Goal: Task Accomplishment & Management: Use online tool/utility

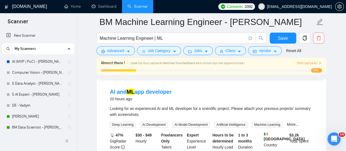
scroll to position [55, 0]
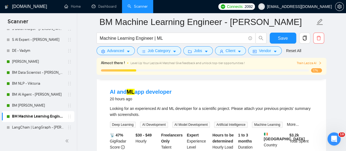
click at [33, 103] on link "BM [PERSON_NAME]" at bounding box center [38, 105] width 52 height 11
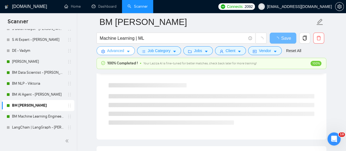
click at [120, 54] on button "Advanced" at bounding box center [116, 50] width 38 height 9
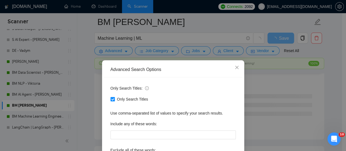
scroll to position [77, 0]
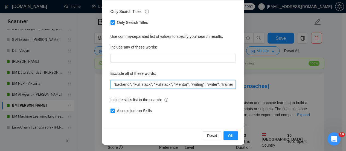
drag, startPoint x: 111, startPoint y: 86, endPoint x: 130, endPoint y: 86, distance: 18.9
click at [130, 86] on input ""backend", "Full stack", "Fullstack", "Mentor", "writing", "writer", "trainer",…" at bounding box center [173, 84] width 125 height 9
click at [111, 84] on input ""backend", "Full stack", "Fullstack", "Mentor", "writing", "writer", "trainer",…" at bounding box center [173, 84] width 125 height 9
paste input ""backend","
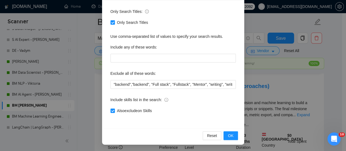
drag, startPoint x: 116, startPoint y: 86, endPoint x: 130, endPoint y: 85, distance: 13.7
click at [116, 15] on span "Only Search Titles:" at bounding box center [130, 11] width 38 height 6
click at [128, 16] on label "Only Search Titles:" at bounding box center [130, 11] width 38 height 9
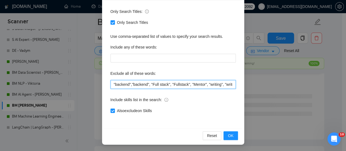
click at [129, 85] on input ""backend","backend", "Full stack", "Fullstack", "Mentor", "writing", "writer", …" at bounding box center [173, 84] width 125 height 9
click at [128, 85] on input ""backend", "backend", "Full stack", "Fullstack", "Mentor", "writing", "writer",…" at bounding box center [173, 84] width 125 height 9
drag, startPoint x: 144, startPoint y: 84, endPoint x: 97, endPoint y: 87, distance: 47.4
click at [97, 87] on div "Advanced Search Options Only Search Titles: Only Search Titles Use comma-separa…" at bounding box center [173, 75] width 346 height 151
click at [111, 83] on input ""Computer Vision", "backend", "Full stack", "Fullstack", "Mentor", "writing", "…" at bounding box center [173, 84] width 125 height 9
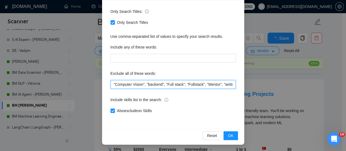
paste input ""Computer Vision","
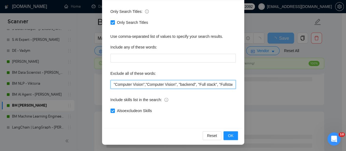
drag, startPoint x: 141, startPoint y: 85, endPoint x: 113, endPoint y: 84, distance: 28.2
click at [113, 84] on input ""Computer Vision","Computer Vision", "backend", "Full stack", "Fullstack", "Men…" at bounding box center [173, 84] width 125 height 9
click at [153, 83] on input ""CV","Computer Vision", "backend", "Full stack", "Fullstack", "Mentor", "writin…" at bounding box center [173, 84] width 125 height 9
click at [171, 85] on input ""CV","Computer Vision","backend", "Full stack", "Fullstack", "Mentor", "writing…" at bounding box center [173, 84] width 125 height 9
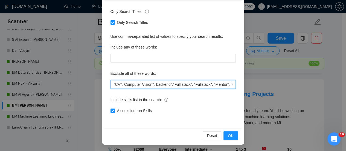
click at [191, 85] on input ""CV","Computer Vision","backend","Full stack", "Fullstack", "Mentor", "writing"…" at bounding box center [173, 84] width 125 height 9
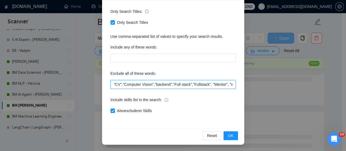
click at [208, 84] on input ""CV","Computer Vision","backend","Full stack","Fullstack", "Mentor", "writing",…" at bounding box center [173, 84] width 125 height 9
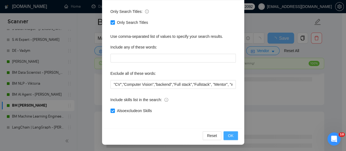
click at [229, 133] on span "OK" at bounding box center [230, 135] width 5 height 6
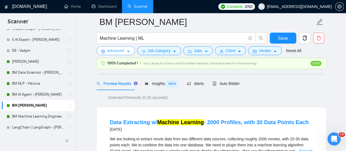
scroll to position [0, 0]
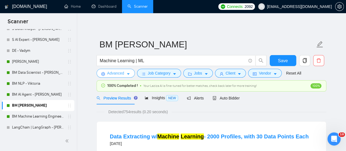
click at [128, 74] on icon "caret-down" at bounding box center [128, 74] width 3 height 2
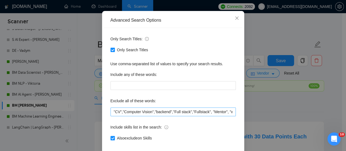
scroll to position [77, 0]
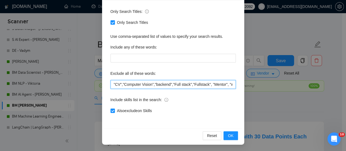
click at [210, 85] on input ""CV","Computer Vision","backend","Full stack","Fullstack", "Mentor", "writing",…" at bounding box center [173, 84] width 125 height 9
click at [224, 85] on input ""CV","Computer Vision","backend","Full stack","Fullstack","Mentor", "writing", …" at bounding box center [173, 84] width 125 height 9
click at [225, 86] on input ""CV","Computer Vision","backend","Full stack","Fullstack","Mentor", "writing", …" at bounding box center [173, 84] width 125 height 9
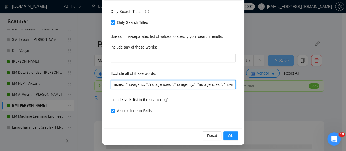
scroll to position [0, 885]
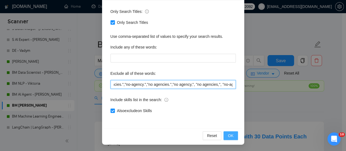
type input ""CV","Computer Vision","backend","Full stack","Fullstack","Mentor","writing","w…"
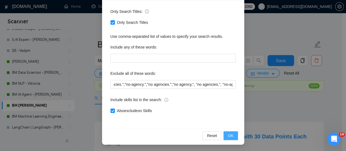
scroll to position [0, 0]
click at [232, 134] on button "OK" at bounding box center [231, 135] width 14 height 9
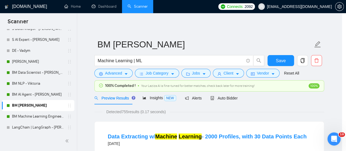
scroll to position [49, 0]
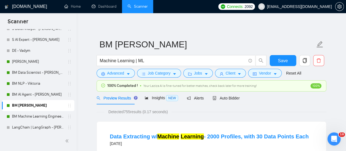
click at [44, 74] on link "BM Data Scientist - [PERSON_NAME]" at bounding box center [38, 72] width 52 height 11
click at [286, 59] on span "Save" at bounding box center [283, 60] width 10 height 7
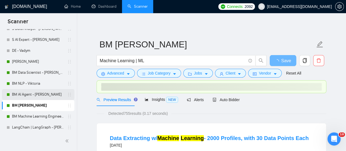
click at [43, 95] on link "BM AI Agent - [PERSON_NAME]" at bounding box center [38, 94] width 52 height 11
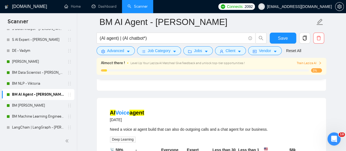
scroll to position [301, 0]
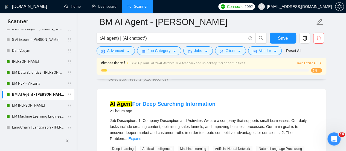
scroll to position [0, 0]
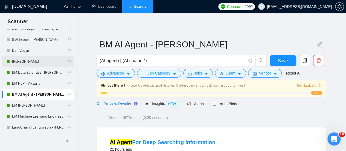
click at [39, 58] on link "[PERSON_NAME]" at bounding box center [38, 61] width 52 height 11
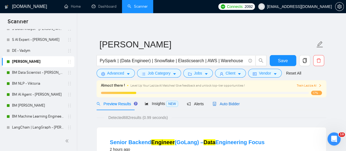
click at [217, 105] on span "Auto Bidder" at bounding box center [226, 104] width 27 height 4
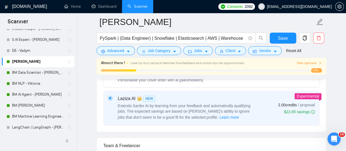
scroll to position [109, 0]
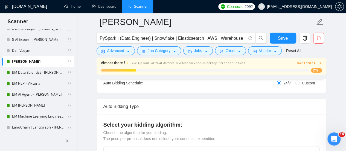
drag, startPoint x: 36, startPoint y: 49, endPoint x: 34, endPoint y: 56, distance: 7.0
click at [36, 49] on link "DE - Vadym" at bounding box center [38, 50] width 52 height 11
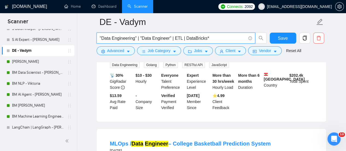
click at [216, 38] on input ""Data Engineering" | "Data Engineer" | ETL | DataBricks*" at bounding box center [173, 38] width 146 height 7
click at [141, 38] on input ""Data Engineering" | "Data Engineer" | ETL | DataBricks*" at bounding box center [173, 38] width 146 height 7
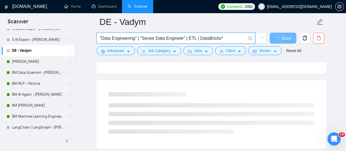
type input ""Data Engineering" | "Senior Data Engineer" | ETL | DataBricks*"
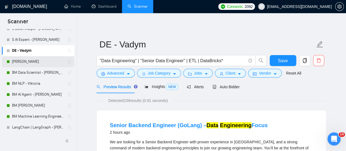
click at [37, 64] on link "[PERSON_NAME]" at bounding box center [38, 61] width 52 height 11
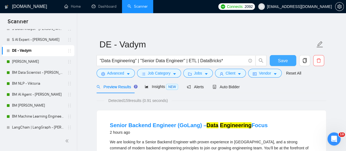
click at [282, 57] on button "Save" at bounding box center [283, 60] width 27 height 11
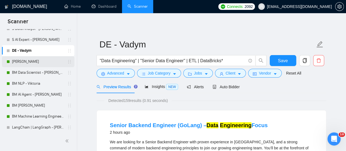
drag, startPoint x: 30, startPoint y: 57, endPoint x: 26, endPoint y: 57, distance: 4.4
click at [30, 57] on link "[PERSON_NAME]" at bounding box center [38, 61] width 52 height 11
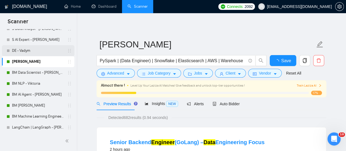
click at [24, 48] on link "DE - Vadym" at bounding box center [38, 50] width 52 height 11
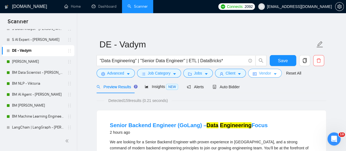
click at [261, 74] on span "Vendor" at bounding box center [265, 73] width 12 height 6
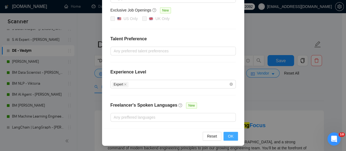
click at [228, 134] on span "OK" at bounding box center [230, 136] width 5 height 6
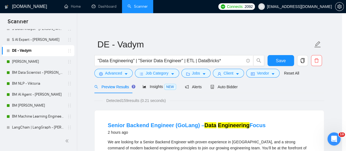
scroll to position [74, 0]
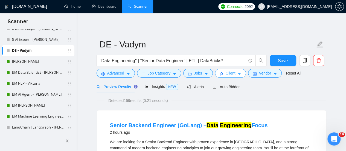
click at [229, 71] on span "Client" at bounding box center [231, 73] width 10 height 6
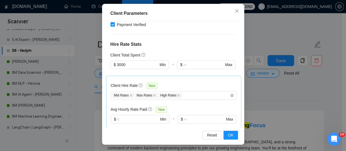
scroll to position [160, 0]
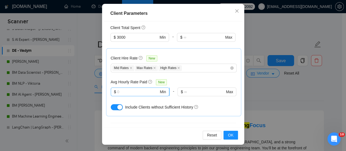
click at [129, 89] on input "text" at bounding box center [138, 92] width 42 height 6
type input "35"
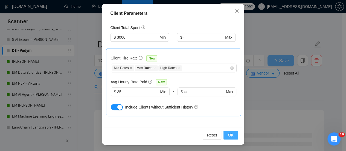
click at [229, 134] on span "OK" at bounding box center [230, 135] width 5 height 6
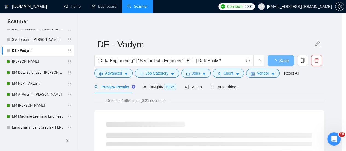
scroll to position [29, 0]
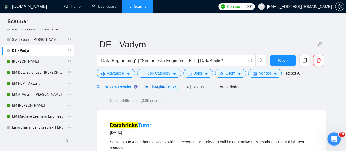
click at [153, 86] on span "Insights NEW" at bounding box center [161, 86] width 33 height 4
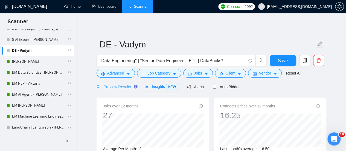
scroll to position [27, 0]
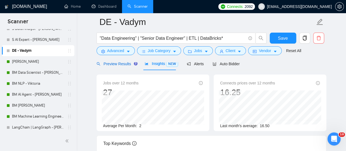
click at [112, 63] on span "Preview Results" at bounding box center [116, 64] width 39 height 4
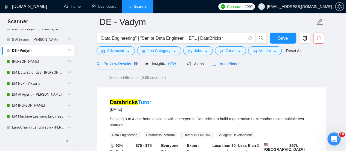
click at [230, 64] on span "Auto Bidder" at bounding box center [226, 64] width 27 height 4
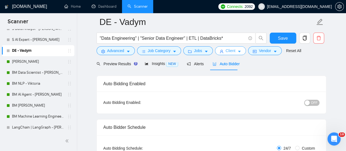
click at [232, 51] on span "Client" at bounding box center [231, 51] width 10 height 6
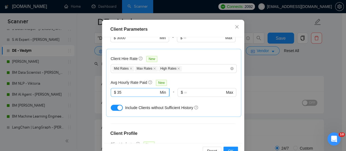
scroll to position [188, 0]
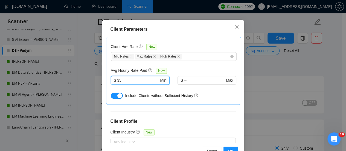
drag, startPoint x: 123, startPoint y: 99, endPoint x: 105, endPoint y: 102, distance: 18.3
click at [106, 102] on div "Client Hire Rate New Mid Rates Max Rates High Rates Avg Hourly Rate Paid New 35…" at bounding box center [173, 71] width 135 height 68
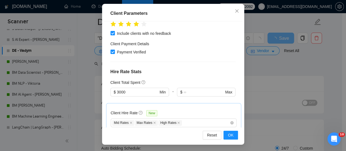
scroll to position [160, 0]
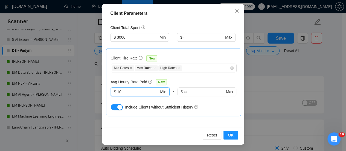
type input "10"
click at [174, 69] on div "Client Hire Rate New Mid Rates Max Rates High Rates Avg Hourly Rate Paid New 10…" at bounding box center [174, 82] width 126 height 59
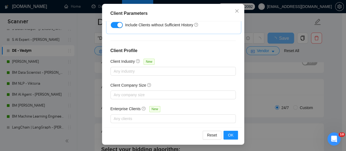
scroll to position [137, 0]
click at [226, 135] on button "OK" at bounding box center [231, 135] width 14 height 9
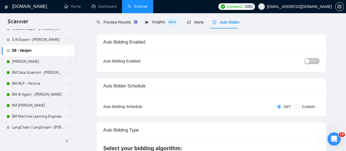
scroll to position [0, 0]
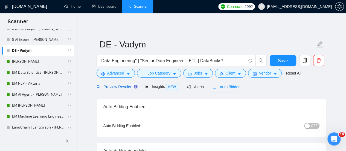
click at [124, 85] on span "Preview Results" at bounding box center [116, 87] width 39 height 4
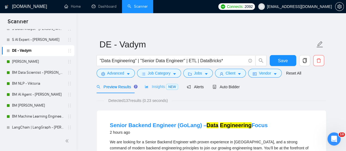
click at [151, 82] on div "Insights NEW" at bounding box center [161, 86] width 33 height 13
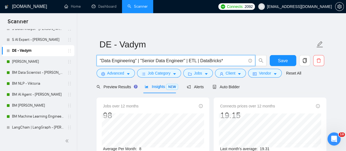
click at [125, 60] on input ""Data Engineering" | "Senior Data Engineer" | ETL | DataBricks*" at bounding box center [173, 60] width 146 height 7
click at [128, 59] on input ""Data Engineering" | "Senior Data Engineer" | ETL | DataBricks*" at bounding box center [173, 60] width 146 height 7
click at [138, 60] on input ""Data Engineering" | "Senior Data Engineer" | ETL | DataBricks*" at bounding box center [173, 60] width 146 height 7
drag, startPoint x: 136, startPoint y: 60, endPoint x: 82, endPoint y: 57, distance: 54.3
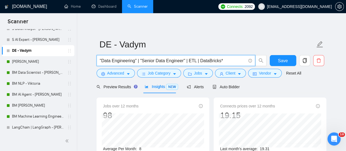
click at [141, 59] on input ""Data Engineering" | "Senior Data Engineer" | ETL | DataBricks*" at bounding box center [173, 60] width 146 height 7
click at [139, 59] on input ""Data Engineering" | "Senior Data Engineer" | ETL | DataBricks*" at bounding box center [173, 60] width 146 height 7
paste input "Data Engineering"""
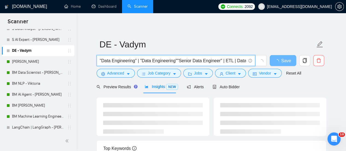
drag, startPoint x: 174, startPoint y: 62, endPoint x: 169, endPoint y: 61, distance: 5.9
click at [169, 61] on input ""Data Engineering" | "Data Engineering""Senior Data Engineer" | ETL | DataBrick…" at bounding box center [173, 60] width 146 height 7
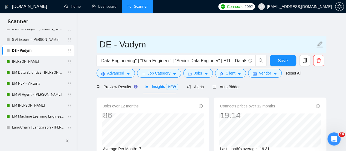
click at [219, 36] on span "DE - Vadym" at bounding box center [212, 44] width 230 height 17
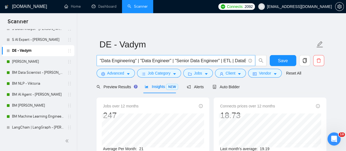
click at [226, 59] on input ""Data Engineering" | "Data Engineer" | "Senior Data Engineer" | ETL | DataBrick…" at bounding box center [173, 60] width 146 height 7
click at [152, 58] on input ""Data Engineering" | "Data Engineer" | "Senior Data Engineer" | ETL | DataBrick…" at bounding box center [173, 60] width 146 height 7
click at [221, 58] on input ""Data Engineering" | "Data Engineer" | "Senior Data Engineer" | ETL | DataBrick…" at bounding box center [173, 60] width 146 height 7
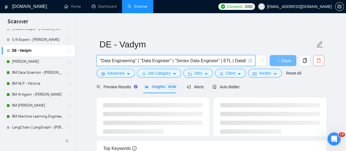
click at [91, 95] on main "DE - Vadym "Data Engineering" | "Data Engineer" | "Senior Data Engineer" | ETL …" at bounding box center [211, 143] width 252 height 243
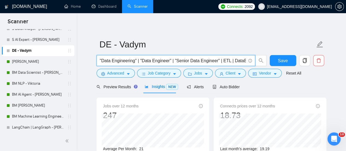
click at [232, 59] on input ""Data Engineering" | "Data Engineer" | "Senior Data Engineer" | ETL | DataBricks" at bounding box center [173, 60] width 146 height 7
click at [111, 84] on div "Preview Results" at bounding box center [116, 87] width 39 height 6
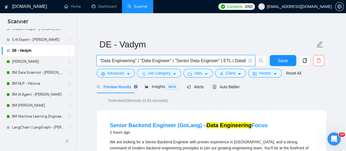
drag, startPoint x: 220, startPoint y: 60, endPoint x: 228, endPoint y: 57, distance: 8.9
click at [229, 57] on input ""Data Engineering" | "Data Engineer" | "Senior Data Engineer" | ETL | DataBricks" at bounding box center [173, 60] width 146 height 7
click at [218, 62] on input ""Data Engineering" | "Data Engineer" | "Senior Data Engineer" | ETL | DataBricks" at bounding box center [173, 60] width 146 height 7
drag, startPoint x: 218, startPoint y: 60, endPoint x: 277, endPoint y: 58, distance: 59.2
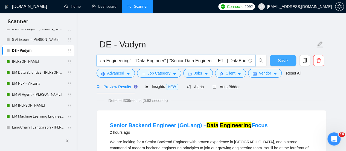
click at [276, 59] on div ""Data Engineering" | "Data Engineer" | "Senior Data Engineer" | ETL | DataBrick…" at bounding box center [211, 62] width 230 height 14
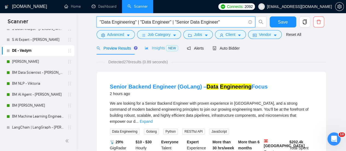
scroll to position [0, 0]
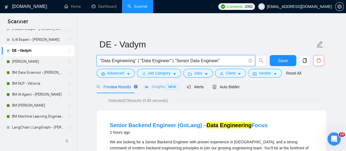
type input ""Data Engineering" | "Data Engineer" | "Senior Data Engineer""
click at [160, 84] on span "Insights NEW" at bounding box center [161, 86] width 33 height 4
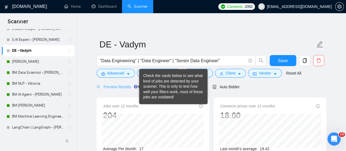
click at [130, 83] on div "Preview Results" at bounding box center [116, 86] width 39 height 13
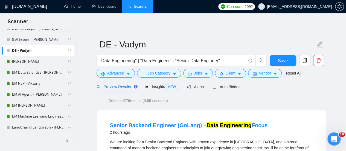
click at [134, 99] on span "Detected 276 results (0.89 seconds)" at bounding box center [138, 100] width 67 height 6
click at [38, 64] on link "[PERSON_NAME]" at bounding box center [38, 61] width 52 height 11
click at [286, 62] on span "Save" at bounding box center [283, 60] width 10 height 7
click at [39, 62] on link "[PERSON_NAME]" at bounding box center [38, 61] width 52 height 11
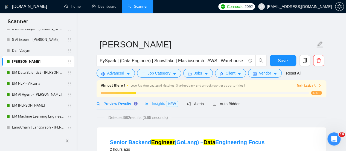
click at [158, 100] on div "Insights NEW" at bounding box center [161, 103] width 33 height 13
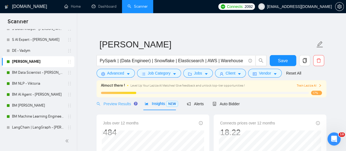
click at [134, 102] on icon "Tooltip anchor" at bounding box center [136, 103] width 4 height 4
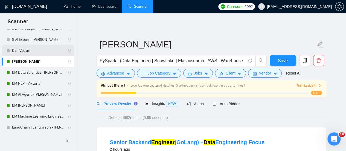
click at [37, 51] on link "DE - Vadym" at bounding box center [38, 50] width 52 height 11
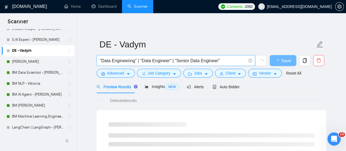
click at [235, 59] on input ""Data Engineering" | "Data Engineer" | "Senior Data Engineer"" at bounding box center [173, 60] width 146 height 7
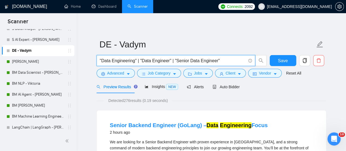
paste input "| ETL | DataBricks"
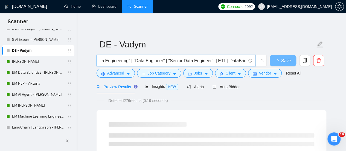
click at [212, 62] on input ""Data Engineering" | "Data Engineer" | "Senior Data Engineer" | ETL | DataBricks" at bounding box center [173, 60] width 146 height 7
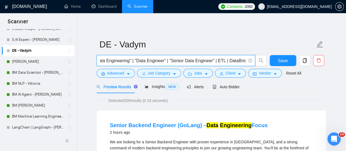
click at [246, 61] on input ""Data Engineering" | "Data Engineer" | "Senior Data Engineer" | ETL | DataBricks" at bounding box center [173, 60] width 146 height 7
type input ""Data Engineering" | "Data Engineer" | "Senior Data Engineer" | ETL | DataBrick…"
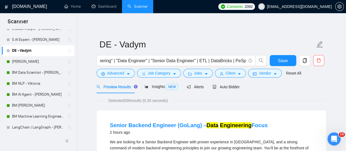
click at [152, 82] on div "Insights NEW" at bounding box center [161, 86] width 33 height 13
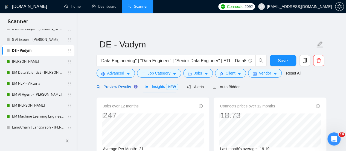
click at [120, 84] on div "Preview Results" at bounding box center [116, 87] width 39 height 6
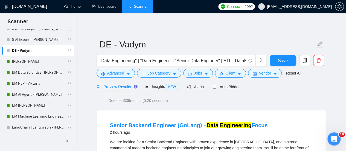
click at [158, 81] on div "Insights NEW" at bounding box center [161, 86] width 33 height 13
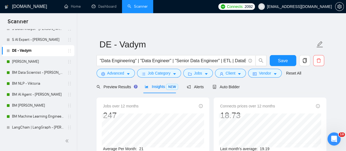
click at [202, 87] on div "Preview Results Insights NEW Alerts Auto Bidder" at bounding box center [168, 86] width 143 height 13
click at [198, 86] on span "Alerts" at bounding box center [195, 87] width 17 height 4
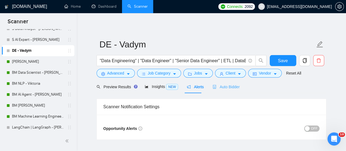
click at [216, 82] on div "Auto Bidder" at bounding box center [226, 86] width 27 height 13
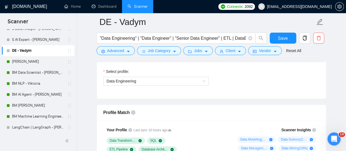
scroll to position [356, 0]
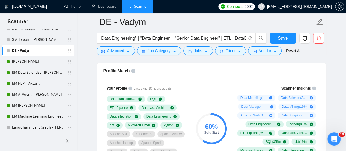
click at [212, 114] on circle at bounding box center [211, 128] width 29 height 29
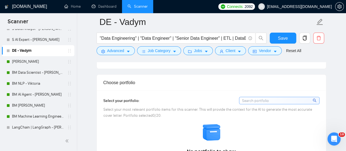
scroll to position [493, 0]
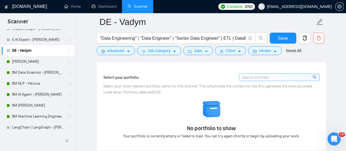
click at [263, 74] on input at bounding box center [280, 77] width 80 height 7
click at [171, 103] on div "No portfolio to show Your portfolio is currently empty or failed to load. You c…" at bounding box center [212, 118] width 220 height 39
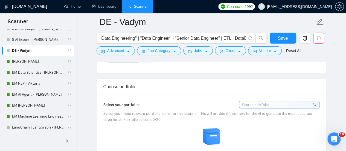
drag, startPoint x: 157, startPoint y: 100, endPoint x: 135, endPoint y: 100, distance: 22.2
click at [157, 111] on span "Select your most relevant portfolio items for this scanner. This will provide t…" at bounding box center [207, 116] width 209 height 11
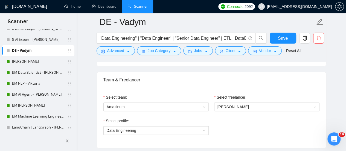
scroll to position [274, 0]
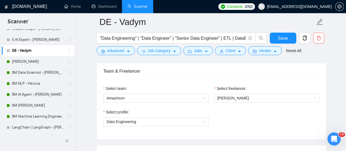
click at [123, 125] on div "Select profile: Data Engineering" at bounding box center [156, 121] width 111 height 24
click at [124, 121] on span "Data Engineering" at bounding box center [122, 121] width 30 height 4
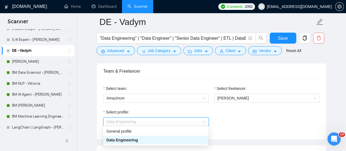
click at [122, 138] on span "Data Engineering" at bounding box center [121, 140] width 31 height 4
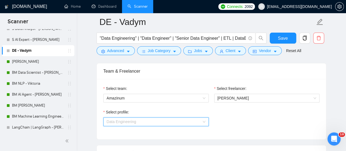
click at [125, 121] on span "Data Engineering" at bounding box center [122, 121] width 30 height 4
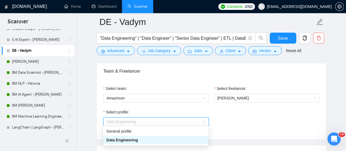
click at [124, 129] on div "General profile" at bounding box center [155, 131] width 99 height 6
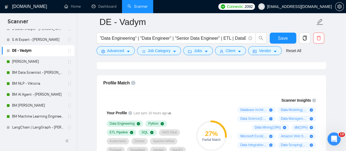
scroll to position [301, 0]
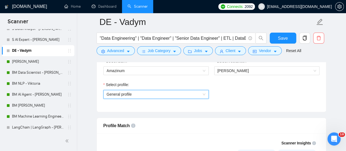
click at [126, 95] on span "General profile" at bounding box center [156, 94] width 99 height 8
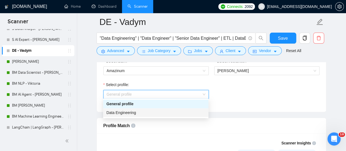
click at [123, 112] on span "Data Engineering" at bounding box center [121, 112] width 30 height 4
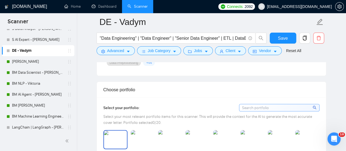
scroll to position [493, 0]
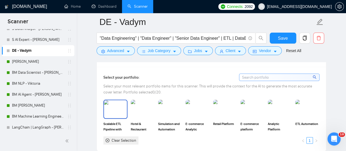
click at [116, 105] on img at bounding box center [115, 109] width 23 height 18
click at [145, 105] on img at bounding box center [143, 108] width 24 height 19
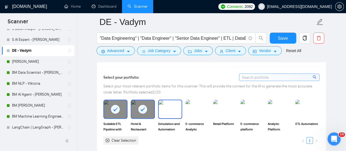
click at [166, 103] on img at bounding box center [170, 109] width 23 height 18
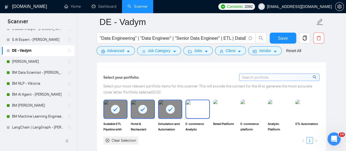
drag, startPoint x: 197, startPoint y: 99, endPoint x: 214, endPoint y: 95, distance: 18.4
click at [197, 100] on img at bounding box center [197, 109] width 23 height 18
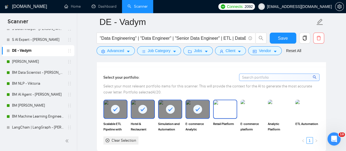
click at [246, 99] on img at bounding box center [253, 108] width 24 height 19
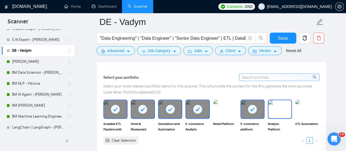
drag, startPoint x: 282, startPoint y: 97, endPoint x: 292, endPoint y: 99, distance: 10.6
click at [282, 100] on img at bounding box center [280, 109] width 23 height 18
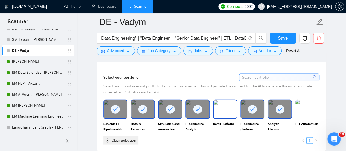
click at [231, 100] on img at bounding box center [225, 109] width 23 height 18
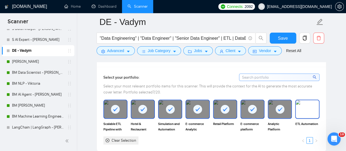
click at [317, 100] on img at bounding box center [307, 109] width 23 height 18
click at [325, 82] on div "Select your portfolio: Select your most relevant portfolio items for this scann…" at bounding box center [211, 109] width 229 height 84
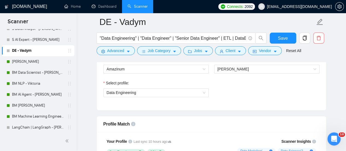
scroll to position [356, 0]
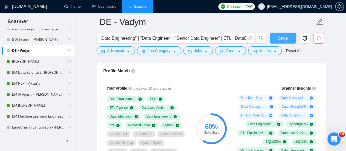
click at [288, 35] on button "Save" at bounding box center [283, 38] width 27 height 11
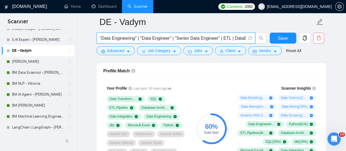
click at [226, 35] on input ""Data Engineering" | "Data Engineer" | "Senior Data Engineer" | ETL | DataBrick…" at bounding box center [173, 38] width 146 height 7
click at [233, 39] on input ""Data Engineering" | "Data Engineer" | "Senior Data Engineer" | ETL | DataBrick…" at bounding box center [173, 38] width 146 height 7
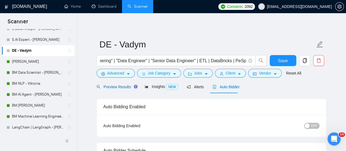
scroll to position [0, 0]
drag, startPoint x: 116, startPoint y: 88, endPoint x: 232, endPoint y: 54, distance: 121.0
click at [116, 87] on span "Preview Results" at bounding box center [116, 87] width 39 height 4
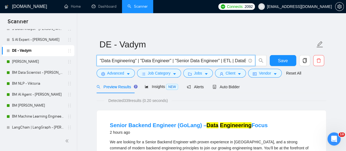
click at [240, 62] on input ""Data Engineering" | "Data Engineer" | "Senior Data Engineer" | ETL | DataBrick…" at bounding box center [173, 60] width 146 height 7
type input ""Data Engineering" | "Data Engineer" | "Senior Data Engineer" | ETL | SQL | Dat…"
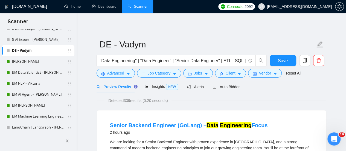
click at [249, 85] on div "Preview Results Insights NEW Alerts Auto Bidder" at bounding box center [212, 86] width 230 height 13
click at [111, 74] on span "Advanced" at bounding box center [115, 73] width 17 height 6
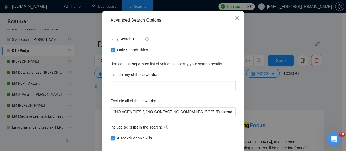
click at [128, 53] on span "Only Search Titles" at bounding box center [133, 50] width 36 height 6
click at [114, 51] on input "Only Search Titles" at bounding box center [113, 50] width 4 height 4
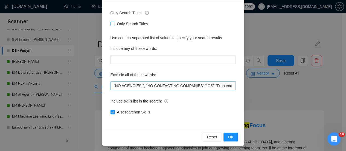
scroll to position [77, 0]
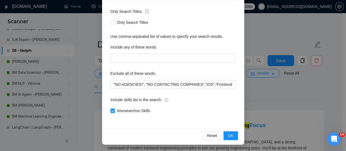
click at [236, 131] on div "Reset OK" at bounding box center [173, 135] width 139 height 15
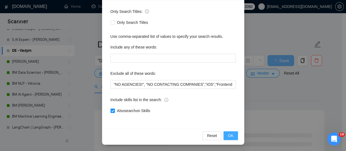
click at [234, 133] on button "OK" at bounding box center [231, 135] width 14 height 9
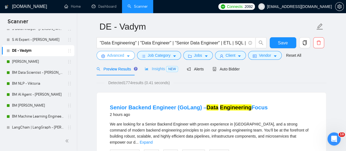
scroll to position [0, 0]
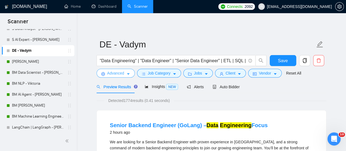
click at [128, 72] on span "caret-down" at bounding box center [128, 74] width 4 height 4
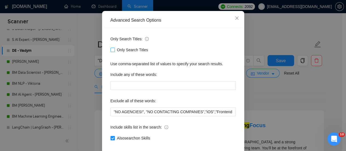
click at [116, 53] on span "Only Search Titles" at bounding box center [133, 50] width 36 height 6
click at [114, 51] on input "Only Search Titles" at bounding box center [113, 50] width 4 height 4
checkbox input "true"
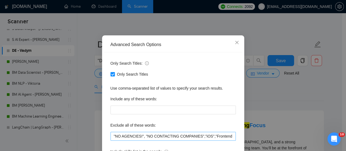
scroll to position [77, 0]
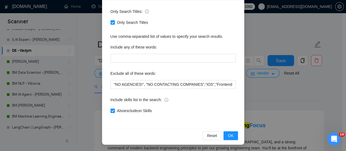
click at [233, 142] on div "Reset OK" at bounding box center [173, 135] width 139 height 15
click at [234, 137] on button "OK" at bounding box center [231, 135] width 14 height 9
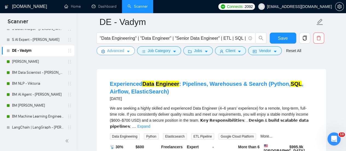
scroll to position [766, 0]
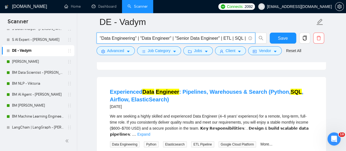
click at [228, 38] on input ""Data Engineering" | "Data Engineer" | "Senior Data Engineer" | ETL | SQL | Dat…" at bounding box center [173, 38] width 146 height 7
drag, startPoint x: 230, startPoint y: 41, endPoint x: 219, endPoint y: 39, distance: 11.7
click at [219, 39] on input ""Data Engineering" | "Data Engineer" | "Senior Data Engineer" | ETL | SQL | Dat…" at bounding box center [173, 38] width 146 height 7
click at [232, 39] on input ""Data Engineering" | "Data Engineer" | "Senior Data Engineer" | ETL | SQL | Dat…" at bounding box center [173, 38] width 146 height 7
paste input "| ETL |"
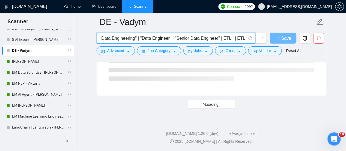
scroll to position [762, 0]
click at [238, 40] on input ""Data Engineering" | "Data Engineer" | "Senior Data Engineer" | ETL | | ETL | S…" at bounding box center [173, 38] width 146 height 7
drag, startPoint x: 239, startPoint y: 40, endPoint x: 230, endPoint y: 40, distance: 8.5
click at [230, 40] on input ""Data Engineering" | "Data Engineer" | "Senior Data Engineer" | ETL | | ETL | S…" at bounding box center [173, 38] width 146 height 7
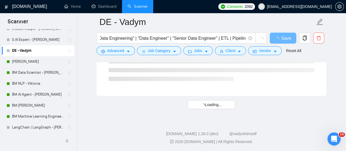
scroll to position [0, 0]
click at [323, 61] on div at bounding box center [212, 60] width 230 height 4
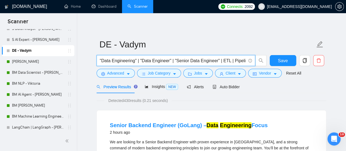
click at [234, 60] on input ""Data Engineering" | "Data Engineer" | "Senior Data Engineer" | ETL | Pipelines…" at bounding box center [173, 60] width 146 height 7
drag, startPoint x: 230, startPoint y: 62, endPoint x: 209, endPoint y: 63, distance: 21.1
click at [209, 63] on input ""Data Engineering" | "Data Engineer" | "Senior Data Engineer" | ETL | Pipelines…" at bounding box center [173, 60] width 146 height 7
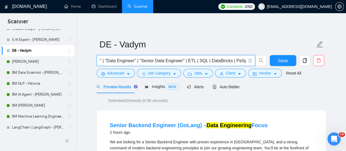
click at [233, 62] on input ""Data Engineering" | "Data Engineer" | "Senior Data Engineer" | ETL | SQL | Dat…" at bounding box center [173, 60] width 146 height 7
click at [235, 59] on input ""Data Engineering" | "Data Engineer" | "Senior Data Engineer" | ETL | SQL | Dat…" at bounding box center [173, 60] width 146 height 7
type input ""Data Engineering" | "Data Engineer" | "Senior Data Engineer" | ETL | SQL | Dat…"
click at [241, 89] on div "Preview Results Insights NEW Alerts Auto Bidder" at bounding box center [212, 86] width 230 height 13
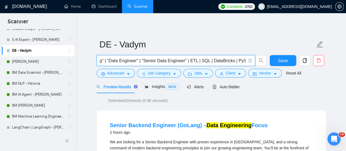
scroll to position [0, 0]
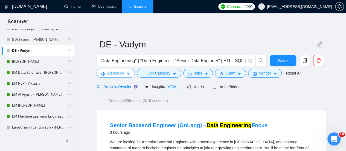
click at [129, 73] on icon "caret-down" at bounding box center [128, 74] width 4 height 4
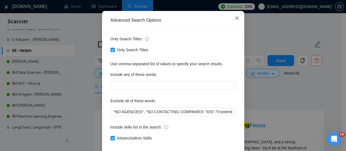
click at [239, 26] on span "Close" at bounding box center [237, 18] width 15 height 15
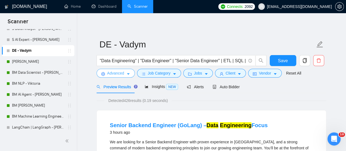
click at [129, 72] on span "caret-down" at bounding box center [128, 74] width 4 height 4
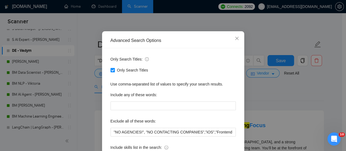
scroll to position [77, 0]
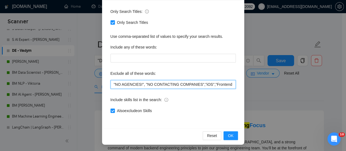
click at [112, 85] on input ""NO AGENCIES!", "NO CONTACTING COMPANIES","iOS","Frontend Developer", React*, T…" at bounding box center [173, 84] width 125 height 9
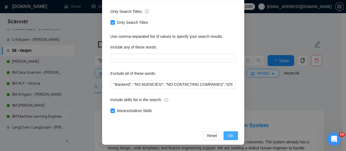
click at [232, 134] on button "OK" at bounding box center [231, 135] width 14 height 9
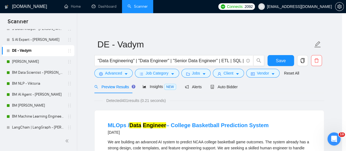
scroll to position [49, 0]
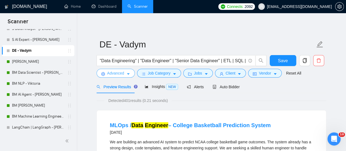
click at [130, 73] on button "Advanced" at bounding box center [116, 73] width 38 height 9
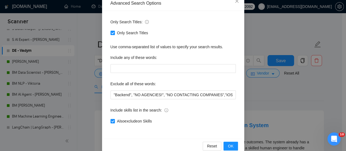
scroll to position [77, 0]
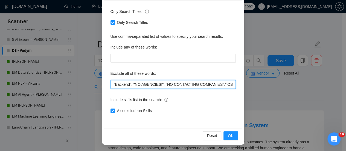
drag, startPoint x: 130, startPoint y: 85, endPoint x: 104, endPoint y: 86, distance: 26.3
click at [104, 86] on div "Only Search Titles: Only Search Titles Use comma-separated list of values to sp…" at bounding box center [173, 65] width 139 height 128
click at [111, 82] on input ""Backend", "NO AGENCIES!", "NO CONTACTING COMPANIES","iOS","Frontend Developer"…" at bounding box center [173, 84] width 125 height 9
click at [112, 85] on input ""Backend", "NO AGENCIES!", "NO CONTACTING COMPANIES","iOS","Frontend Developer"…" at bounding box center [173, 84] width 125 height 9
paste input ""Backend","
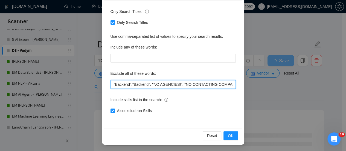
drag, startPoint x: 129, startPoint y: 85, endPoint x: 115, endPoint y: 85, distance: 14.0
click at [116, 83] on input ""Backend","Backend", "NO AGENCIES!", "NO CONTACTING COMPANIES","iOS","Frontend …" at bounding box center [173, 84] width 125 height 9
click at [115, 85] on input ""","Backend", "NO AGENCIES!", "NO CONTACTING COMPANIES","iOS","Frontend Develop…" at bounding box center [173, 84] width 125 height 9
drag, startPoint x: 131, startPoint y: 85, endPoint x: 109, endPoint y: 81, distance: 22.2
click at [111, 81] on input ""fullstack","Backend", "NO AGENCIES!", "NO CONTACTING COMPANIES","iOS","Fronten…" at bounding box center [173, 84] width 125 height 9
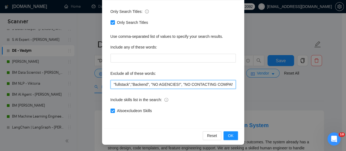
click at [112, 87] on input ""fullstack","Backend", "NO AGENCIES!", "NO CONTACTING COMPANIES","iOS","Fronten…" at bounding box center [173, 84] width 125 height 9
click at [113, 84] on input ""fullstack","Backend", "NO AGENCIES!", "NO CONTACTING COMPANIES","iOS","Fronten…" at bounding box center [173, 84] width 125 height 9
paste input ""fullstack","
click at [114, 83] on input ""fullstack", "fullstack","Backend", "NO AGENCIES!", "NO CONTACTING COMPANIES","…" at bounding box center [173, 84] width 125 height 9
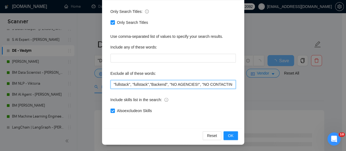
click at [118, 85] on input ""fullstack", "fullstack","Backend", "NO AGENCIES!", "NO CONTACTING COMPANIES","…" at bounding box center [173, 84] width 125 height 9
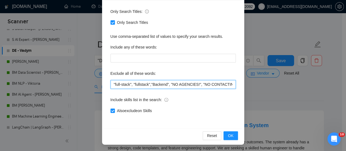
click at [145, 84] on input ""full-stack", "fullstack","Backend", "NO AGENCIES!", "NO CONTACTING COMPANIES",…" at bounding box center [173, 84] width 125 height 9
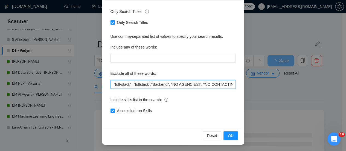
drag, startPoint x: 131, startPoint y: 85, endPoint x: 107, endPoint y: 80, distance: 24.0
click at [107, 80] on div "Only Search Titles: Only Search Titles Use comma-separated list of values to sp…" at bounding box center [173, 65] width 139 height 128
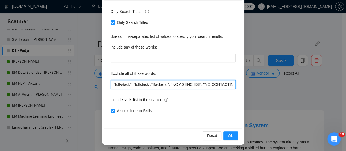
click at [111, 85] on input ""full-stack", "fullstack","Backend", "NO AGENCIES!", "NO CONTACTING COMPANIES",…" at bounding box center [173, 84] width 125 height 9
paste input ""full-stack","
click at [120, 84] on input ""full-stack","full-stack", "fullstack","Backend", "NO AGENCIES!", "NO CONTACTIN…" at bounding box center [173, 84] width 125 height 9
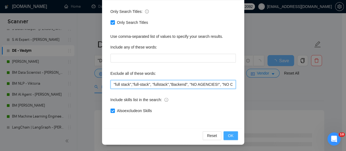
type input ""full stack","full-stack", "fullstack","Backend", "NO AGENCIES!", "NO CONTACTIN…"
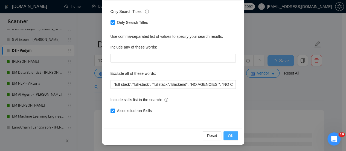
click at [228, 134] on span "OK" at bounding box center [230, 135] width 5 height 6
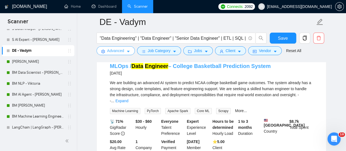
scroll to position [27, 0]
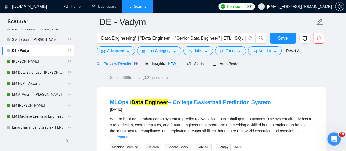
click at [144, 61] on div at bounding box center [212, 60] width 230 height 4
drag, startPoint x: 164, startPoint y: 68, endPoint x: 163, endPoint y: 64, distance: 3.7
click at [164, 65] on div "Insights NEW" at bounding box center [161, 63] width 33 height 13
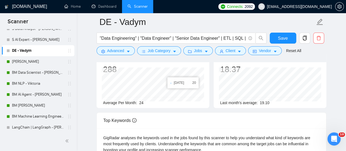
scroll to position [109, 0]
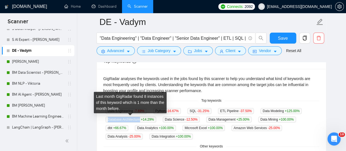
drag, startPoint x: 106, startPoint y: 120, endPoint x: 139, endPoint y: 122, distance: 32.6
click at [139, 122] on span "Database Architecture +14.29 %" at bounding box center [131, 119] width 51 height 6
copy span "Database Architecture"
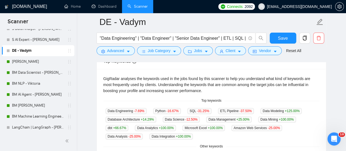
click at [180, 77] on div "GigRadar analyses the keywords used in the jobs found by this scanner to help y…" at bounding box center [211, 85] width 216 height 18
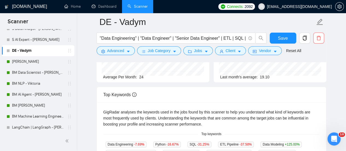
scroll to position [0, 0]
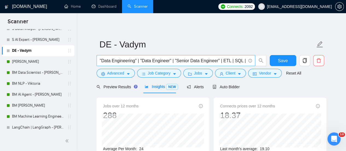
click at [221, 55] on span ""Data Engineering" | "Data Engineer" | "Senior Data Engineer" | ETL | SQL | Dat…" at bounding box center [176, 60] width 159 height 11
click at [215, 59] on input ""Data Engineering" | "Data Engineer" | "Senior Data Engineer" | ETL | SQL | Dat…" at bounding box center [173, 60] width 146 height 7
click at [182, 62] on input ""Data Engineering" | "Data Engineer" | "Senior Data Engineer" | ETL | SQL | Dat…" at bounding box center [173, 60] width 146 height 7
paste input "Database Architecture"
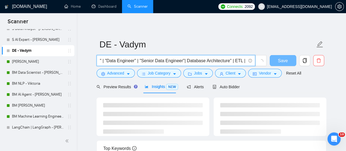
click at [185, 60] on input ""Data Engineering" | "Data Engineer" | "Senior Data Engineer"| Database Archite…" at bounding box center [173, 60] width 146 height 7
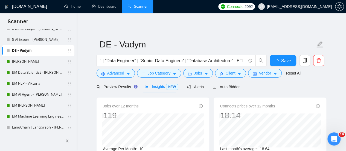
scroll to position [0, 0]
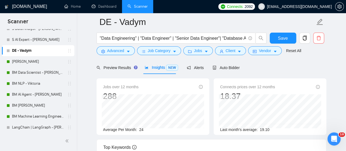
scroll to position [27, 0]
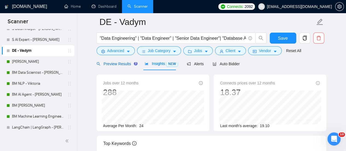
click at [112, 64] on span "Preview Results" at bounding box center [116, 64] width 39 height 4
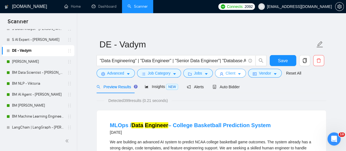
click at [226, 74] on span "Client" at bounding box center [231, 73] width 10 height 6
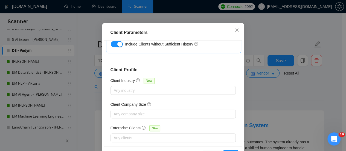
scroll to position [45, 0]
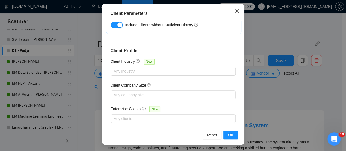
click at [235, 13] on icon "close" at bounding box center [237, 11] width 4 height 4
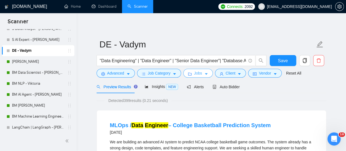
click at [194, 73] on span "Jobs" at bounding box center [198, 73] width 8 height 6
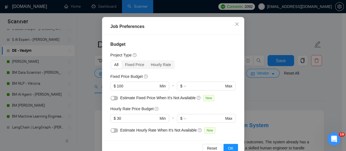
scroll to position [45, 0]
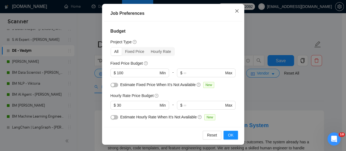
click at [232, 11] on span "Close" at bounding box center [237, 11] width 15 height 15
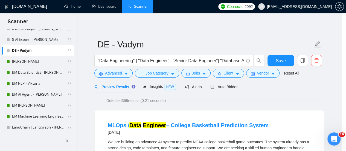
scroll to position [29, 0]
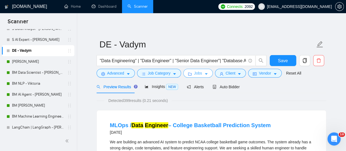
click at [205, 74] on icon "caret-down" at bounding box center [206, 74] width 4 height 4
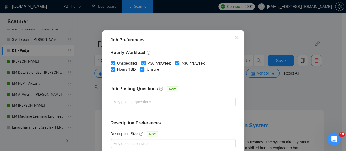
scroll to position [45, 0]
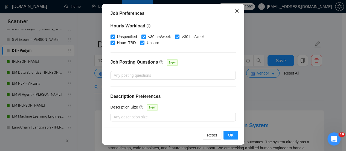
click at [235, 9] on icon "close" at bounding box center [237, 11] width 4 height 4
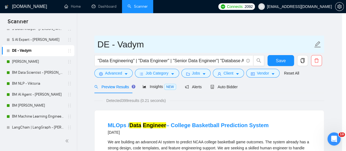
scroll to position [29, 0]
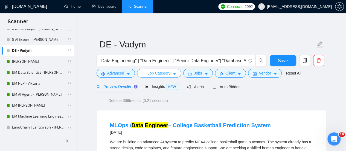
click at [168, 74] on span "Job Category" at bounding box center [159, 73] width 23 height 6
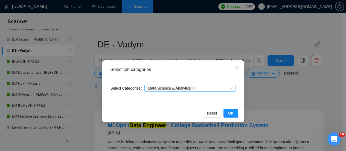
click at [212, 88] on div "Data Science & Analytics" at bounding box center [187, 87] width 83 height 5
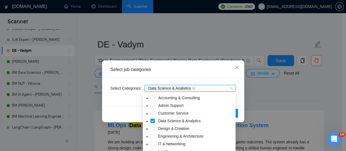
click at [148, 122] on icon "caret-down" at bounding box center [147, 121] width 3 height 3
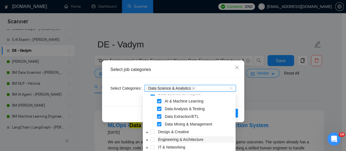
scroll to position [52, 0]
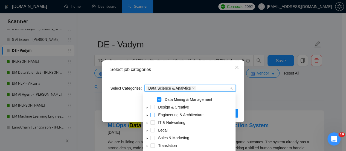
click at [153, 114] on span at bounding box center [153, 115] width 4 height 4
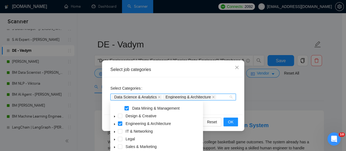
click at [114, 122] on span at bounding box center [114, 123] width 7 height 7
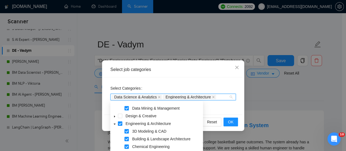
click at [120, 123] on span at bounding box center [120, 123] width 4 height 4
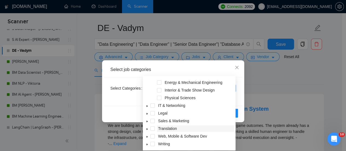
scroll to position [27, 0]
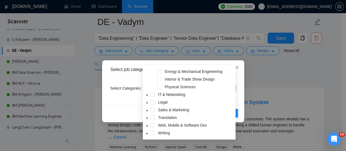
click at [147, 126] on icon "caret-down" at bounding box center [147, 125] width 3 height 3
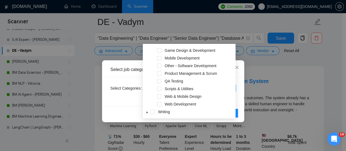
scroll to position [55, 0]
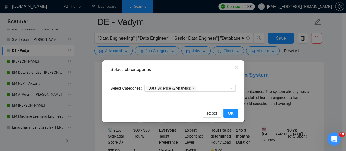
click at [181, 118] on div "Reset OK" at bounding box center [173, 113] width 139 height 15
click at [230, 112] on span "OK" at bounding box center [230, 113] width 5 height 6
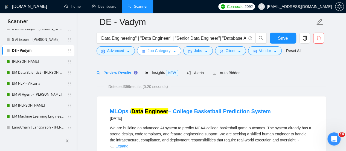
scroll to position [0, 0]
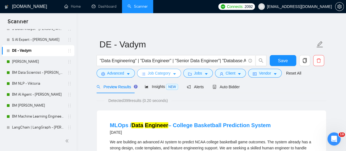
click at [174, 73] on icon "caret-down" at bounding box center [175, 74] width 4 height 4
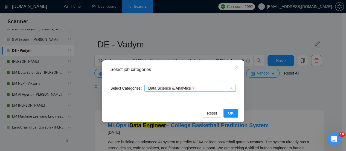
click at [213, 85] on div "Data Science & Analytics" at bounding box center [187, 87] width 83 height 5
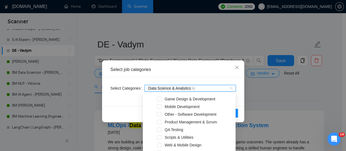
drag, startPoint x: 200, startPoint y: 89, endPoint x: 228, endPoint y: 85, distance: 28.8
click at [205, 87] on div "Data Science & Analytics" at bounding box center [187, 87] width 83 height 5
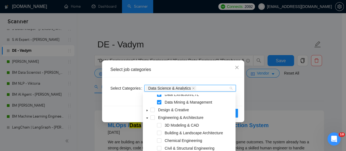
scroll to position [22, 0]
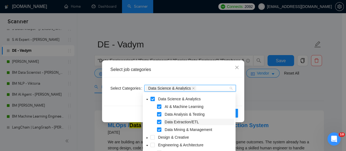
click at [170, 123] on span "Data Extraction/ETL" at bounding box center [182, 122] width 34 height 4
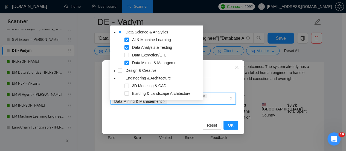
scroll to position [82, 0]
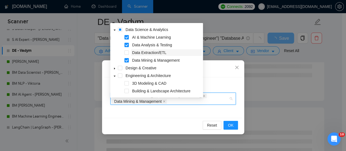
click at [153, 53] on span "Data Extraction/ETL" at bounding box center [149, 52] width 34 height 4
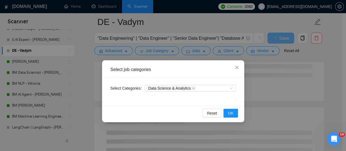
click at [213, 74] on div "Select job categories" at bounding box center [173, 69] width 139 height 15
click at [235, 113] on button "OK" at bounding box center [231, 113] width 14 height 9
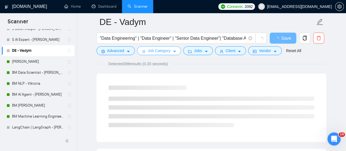
scroll to position [0, 0]
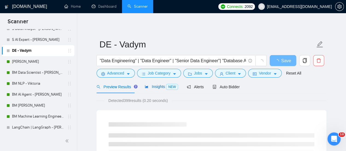
click at [152, 86] on span "Insights NEW" at bounding box center [161, 86] width 33 height 4
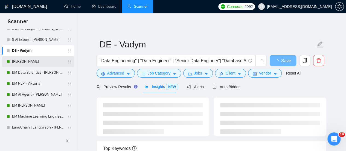
click at [35, 61] on link "[PERSON_NAME]" at bounding box center [38, 61] width 52 height 11
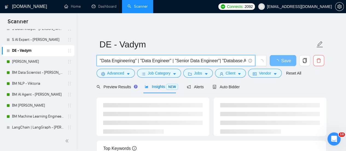
click at [218, 62] on input ""Data Engineering" | "Data Engineer" | "Senior Data Engineer"| "Database Archit…" at bounding box center [173, 60] width 146 height 7
click at [218, 61] on input ""Data Engineering" | "Data Engineer" | "Senior Data Engineer"| "Database Archit…" at bounding box center [173, 60] width 146 height 7
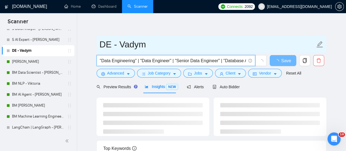
type input ""Data Engineering" | "Data Engineer" | "Senior Data Engineer" | "Database Archi…"
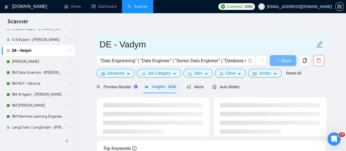
click at [230, 46] on input "DE - Vadym" at bounding box center [208, 45] width 216 height 14
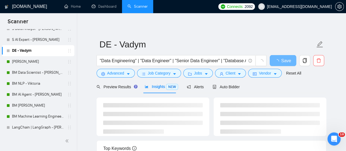
click at [292, 26] on div "DE - Vadym "Data Engineering" | "Data Engineer" | "Senior Data Engineer" | "Dat…" at bounding box center [212, 143] width 230 height 243
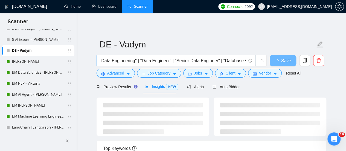
click at [219, 57] on input ""Data Engineering" | "Data Engineer" | "Senior Data Engineer" | "Database Archi…" at bounding box center [173, 60] width 146 height 7
click at [36, 60] on link "[PERSON_NAME]" at bounding box center [38, 61] width 52 height 11
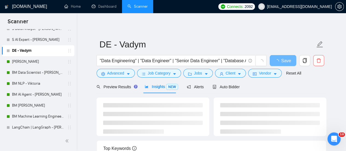
click at [254, 31] on div "DE - Vadym "Data Engineering" | "Data Engineer" | "Senior Data Engineer" | "Dat…" at bounding box center [212, 143] width 230 height 243
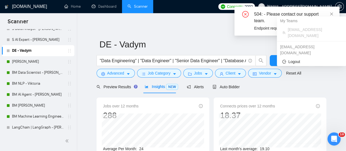
click at [331, 16] on div "My Teams [EMAIL_ADDRESS][DOMAIN_NAME] [EMAIL_ADDRESS][DOMAIN_NAME] Logout" at bounding box center [311, 41] width 69 height 50
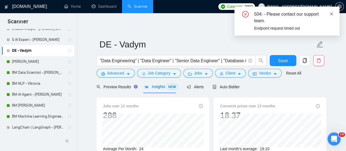
click at [332, 13] on icon "close" at bounding box center [332, 14] width 4 height 4
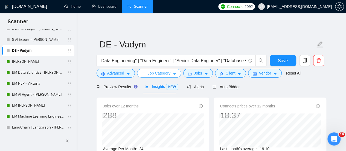
click at [163, 77] on button "Job Category" at bounding box center [159, 73] width 44 height 9
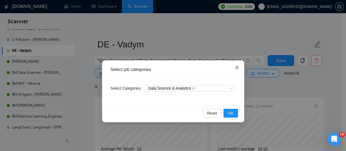
drag, startPoint x: 235, startPoint y: 67, endPoint x: 230, endPoint y: 67, distance: 5.5
click at [235, 67] on icon "close" at bounding box center [237, 67] width 4 height 4
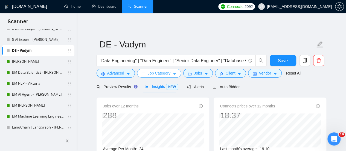
click at [173, 73] on icon "caret-down" at bounding box center [175, 74] width 4 height 4
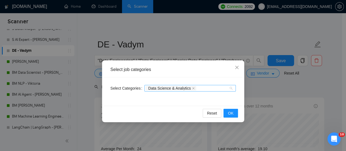
click at [217, 88] on div "Data Science & Analytics" at bounding box center [187, 87] width 83 height 5
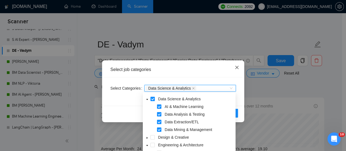
click at [237, 66] on icon "close" at bounding box center [237, 67] width 4 height 4
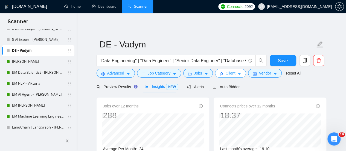
click at [229, 72] on span "Client" at bounding box center [231, 73] width 10 height 6
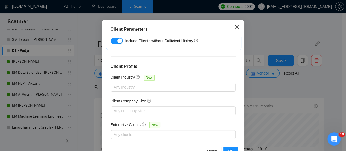
click at [235, 29] on icon "close" at bounding box center [237, 27] width 4 height 4
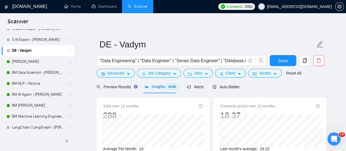
click at [133, 76] on div "Advanced" at bounding box center [116, 73] width 41 height 9
click at [131, 74] on button "Advanced" at bounding box center [116, 73] width 38 height 9
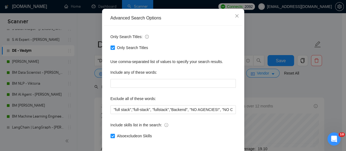
scroll to position [77, 0]
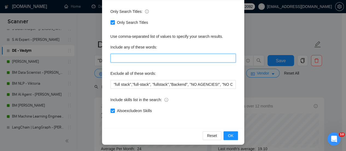
click at [145, 57] on input "text" at bounding box center [173, 58] width 125 height 9
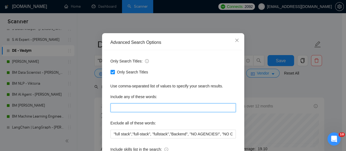
scroll to position [22, 0]
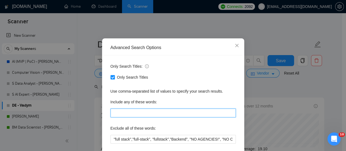
paste input ""Data Engineering", "AWS Glue Python ETL Pipeline Kubernetes SQL Docker Apache …"
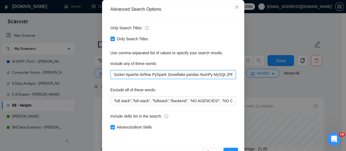
scroll to position [77, 0]
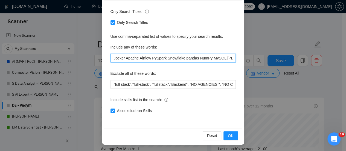
click at [216, 59] on input ""Data Engineering", "AWS Glue Python ETL Pipeline Kubernetes SQL Docker Apache …" at bounding box center [173, 58] width 125 height 9
click at [217, 59] on input ""Data Engineering", "AWS Glue Python ETL Pipeline Kubernetes SQL Docker Apache …" at bounding box center [173, 58] width 125 height 9
click at [203, 58] on input ""Data Engineering", "AWS Glue Python ETL Pipeline Kubernetes SQL Docker Apache …" at bounding box center [173, 58] width 125 height 9
click at [191, 57] on input ""Data Engineering", "AWS Glue Python ETL Pipeline Kubernetes SQL Docker Apache …" at bounding box center [173, 58] width 125 height 9
click at [177, 58] on input ""Data Engineering", "AWS Glue Python ETL Pipeline Kubernetes SQL Docker Apache …" at bounding box center [173, 58] width 125 height 9
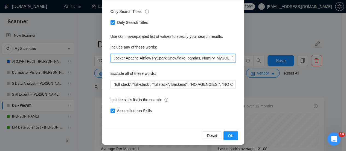
click at [158, 58] on input ""Data Engineering", "AWS Glue Python ETL Pipeline Kubernetes SQL Docker Apache …" at bounding box center [173, 58] width 125 height 9
click at [144, 58] on input ""Data Engineering", "AWS Glue Python ETL Pipeline Kubernetes SQL Docker Apache …" at bounding box center [173, 58] width 125 height 9
click at [132, 58] on input ""Data Engineering", "AWS Glue Python ETL Pipeline Kubernetes SQL Docker Apache …" at bounding box center [173, 58] width 125 height 9
click at [118, 58] on input ""Data Engineering", "AWS Glue Python ETL Pipeline Kubernetes SQL Docker Apache,…" at bounding box center [173, 58] width 125 height 9
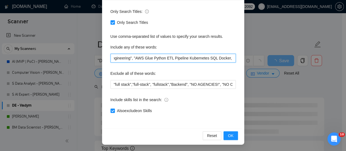
scroll to position [0, 7]
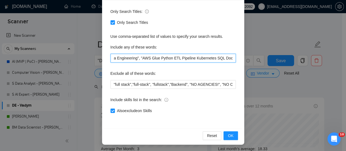
click at [218, 57] on input ""Data Engineering", "AWS Glue Python ETL Pipeline Kubernetes SQL Docker, Apache…" at bounding box center [173, 58] width 125 height 9
click at [210, 58] on input ""Data Engineering", "AWS Glue Python ETL Pipeline Kubernetes SQL, Docker, Apach…" at bounding box center [173, 58] width 125 height 9
click at [190, 58] on input ""Data Engineering", "AWS Glue Python ETL Pipeline Kubernetes, SQL, Docker, Apac…" at bounding box center [173, 58] width 125 height 9
click at [176, 59] on input ""Data Engineering", "AWS Glue Python ETL Pipeline, Kubernetes, SQL, Docker, Apa…" at bounding box center [173, 58] width 125 height 9
click at [169, 58] on input ""Data Engineering", "AWS Glue Python ETL, Pipeline, Kubernetes, SQL, Docker, Ap…" at bounding box center [173, 58] width 125 height 9
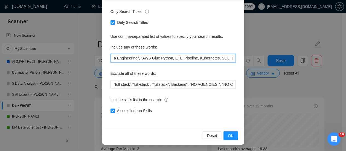
click at [158, 59] on input ""Data Engineering", "AWS Glue Python, ETL, Pipeline, Kubernetes, SQL, Docker, A…" at bounding box center [173, 58] width 125 height 9
click at [156, 59] on input ""Data Engineering", "AWS Glue Python, ETL, Pipeline, Kubernetes, SQL, Docker, A…" at bounding box center [173, 58] width 125 height 9
type input ""Data Engineering", "AWS Glue", Python, ETL, Pipeline, Kubernetes, SQL, Docker,…"
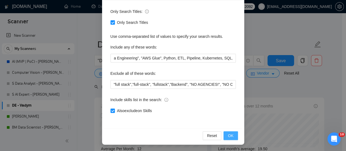
scroll to position [0, 0]
click at [226, 134] on button "OK" at bounding box center [231, 135] width 14 height 9
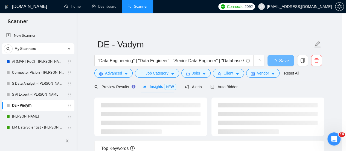
scroll to position [49, 0]
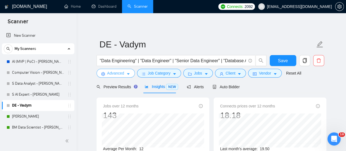
click at [123, 73] on span "Advanced" at bounding box center [115, 73] width 17 height 6
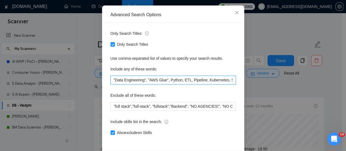
scroll to position [0, 134]
drag, startPoint x: 111, startPoint y: 81, endPoint x: 317, endPoint y: 78, distance: 206.1
click at [317, 78] on div "Advanced Search Options Only Search Titles: Only Search Titles Use comma-separa…" at bounding box center [173, 75] width 346 height 151
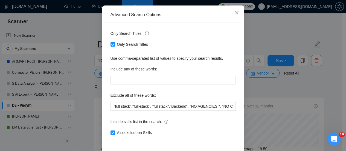
click at [237, 15] on span "Close" at bounding box center [237, 12] width 15 height 15
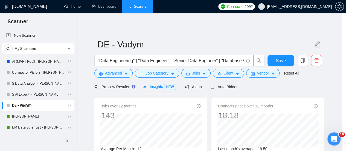
scroll to position [49, 0]
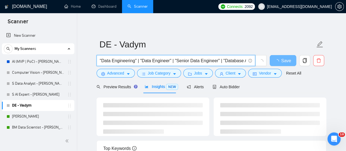
click at [174, 62] on input ""Data Engineering" | "Data Engineer" | "Senior Data Engineer" | "Database Archi…" at bounding box center [173, 60] width 146 height 7
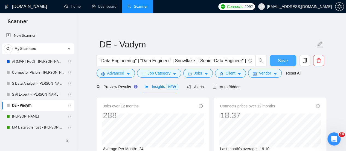
click at [280, 61] on span "Save" at bounding box center [283, 60] width 10 height 7
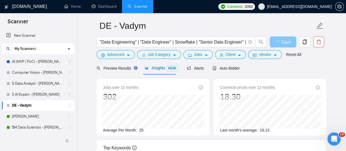
scroll to position [27, 0]
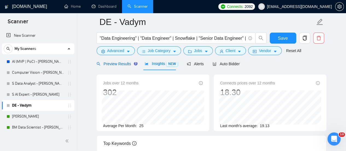
click at [113, 62] on span "Preview Results" at bounding box center [116, 64] width 39 height 4
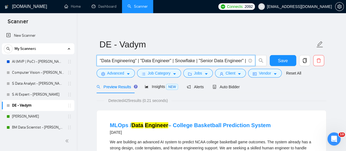
click at [194, 62] on input ""Data Engineering" | "Data Engineer" | Snowflake | "Senior Data Engineer" | "Da…" at bounding box center [173, 60] width 146 height 7
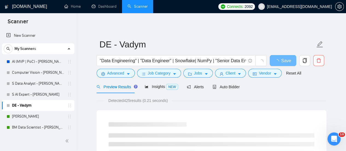
click at [109, 100] on span "Detected 425 results (0.21 seconds)" at bounding box center [138, 100] width 67 height 6
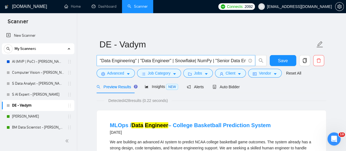
click at [194, 62] on input ""Data Engineering" | "Data Engineer" | Snowflake| NumPy | "Senior Data Engineer…" at bounding box center [173, 60] width 146 height 7
click at [192, 61] on input ""Data Engineering" | "Data Engineer" | Snowflake| NumPy | "Senior Data Engineer…" at bounding box center [173, 60] width 146 height 7
click at [193, 60] on input ""Data Engineering" | "Data Engineer" | Snowflake| NumPy | "Senior Data Engineer…" at bounding box center [173, 60] width 146 height 7
click at [194, 61] on input ""Data Engineering" | "Data Engineer" | Snowflake| NumPy | "Senior Data Engineer…" at bounding box center [173, 60] width 146 height 7
click at [193, 60] on input ""Data Engineering" | "Data Engineer" | Snowflake| NumPy | "Senior Data Engineer…" at bounding box center [173, 60] width 146 height 7
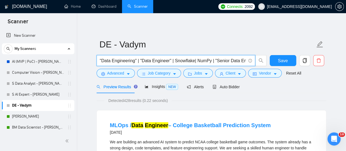
click at [192, 60] on input ""Data Engineering" | "Data Engineer" | Snowflake| NumPy | "Senior Data Engineer…" at bounding box center [173, 60] width 146 height 7
click at [188, 59] on input ""Data Engineering" | "Data Engineer" | Snowflake| NumPy | "Senior Data Engineer…" at bounding box center [173, 60] width 146 height 7
click at [193, 62] on input ""Data Engineering" | "Data Engineer" | Snowflake| NumPy | "Senior Data Engineer…" at bounding box center [173, 60] width 146 height 7
click at [163, 103] on span "Detected 428 results (0.22 seconds)" at bounding box center [138, 100] width 67 height 6
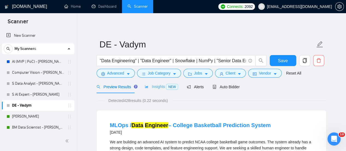
click at [150, 91] on div "Insights NEW" at bounding box center [161, 86] width 33 height 13
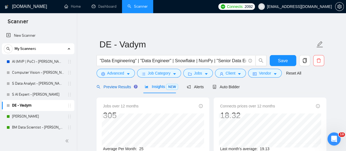
click at [113, 85] on span "Preview Results" at bounding box center [116, 87] width 39 height 4
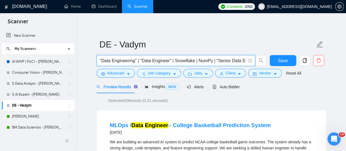
drag, startPoint x: 211, startPoint y: 61, endPoint x: 197, endPoint y: 61, distance: 14.2
click at [197, 61] on input ""Data Engineering" | "Data Engineer" | Snowflake | NumPy | "Senior Data Enginee…" at bounding box center [173, 60] width 146 height 7
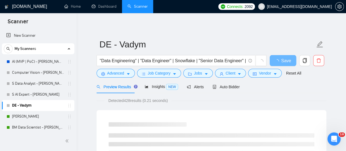
click at [246, 99] on div "Detected 428 results (0.21 seconds)" at bounding box center [212, 100] width 230 height 6
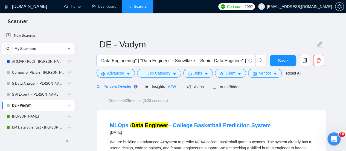
click at [173, 62] on input ""Data Engineering" | "Data Engineer" | Snowflake | "Senior Data Engineer" | "Da…" at bounding box center [173, 60] width 146 height 7
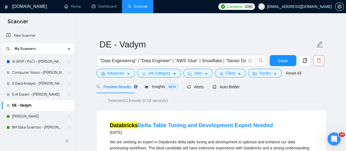
drag, startPoint x: 312, startPoint y: 83, endPoint x: 314, endPoint y: 80, distance: 4.2
click at [313, 82] on div "Preview Results Insights NEW Alerts Auto Bidder" at bounding box center [212, 86] width 230 height 13
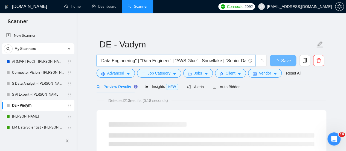
click at [196, 60] on input ""Data Engineering" | "Data Engineer" | "AWS Glue" | Snowflake | "Senior Data En…" at bounding box center [173, 60] width 146 height 7
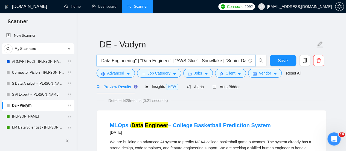
click at [194, 63] on input ""Data Engineering" | "Data Engineer" | "AWS Glue" | Snowflake | "Senior Data En…" at bounding box center [173, 60] width 146 height 7
click at [275, 90] on div "Preview Results Insights NEW Alerts Auto Bidder" at bounding box center [212, 86] width 230 height 13
click at [201, 59] on input ""Data Engineering" | "Data Engineer" | "AWS Glue" | Snowflake | "Senior Data En…" at bounding box center [173, 60] width 146 height 7
paste input "Kubernetes"
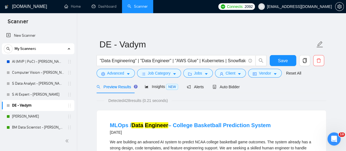
click at [312, 86] on div "Preview Results Insights NEW Alerts Auto Bidder" at bounding box center [212, 86] width 230 height 13
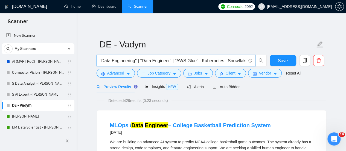
click at [199, 62] on input ""Data Engineering" | "Data Engineer" | "AWS Glue" | Kubernetes | Snowflake | "S…" at bounding box center [173, 60] width 146 height 7
paste input "PySpark"
type input ""Data Engineering" | "Data Engineer" | "AWS Glue" | PySpark | Kubernetes | Snow…"
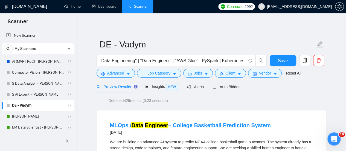
click at [283, 84] on div "Preview Results Insights NEW Alerts Auto Bidder" at bounding box center [212, 86] width 230 height 13
click at [295, 61] on button "Save" at bounding box center [283, 60] width 27 height 11
click at [228, 91] on div "Auto Bidder" at bounding box center [226, 86] width 27 height 13
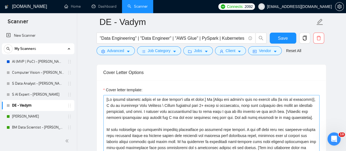
scroll to position [602, 0]
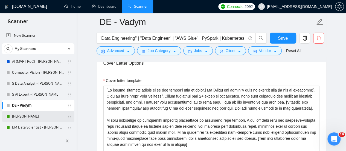
click at [16, 117] on link "[PERSON_NAME]" at bounding box center [38, 116] width 52 height 11
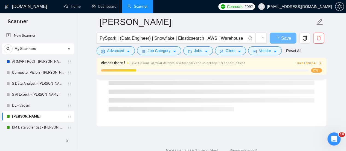
scroll to position [27, 0]
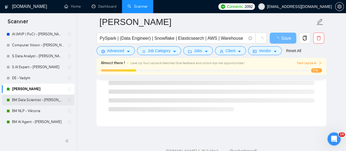
click at [24, 101] on link "BM Data Scientist - [PERSON_NAME]" at bounding box center [38, 99] width 52 height 11
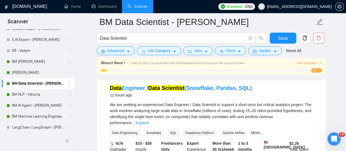
scroll to position [55, 0]
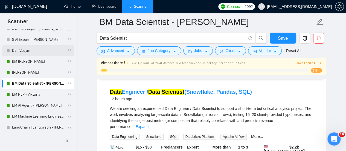
click at [34, 48] on link "DE - Vadym" at bounding box center [38, 50] width 52 height 11
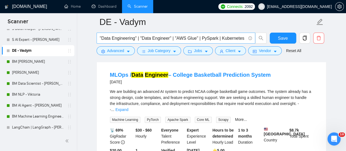
click at [153, 33] on span ""Data Engineering" | "Data Engineer" | "AWS Glue" | PySpark | Kubernetes | Snow…" at bounding box center [176, 38] width 159 height 11
click at [185, 37] on input ""Data Engineering" | "Data Engineer" | "AWS Glue" | PySpark | Kubernetes | Snow…" at bounding box center [173, 38] width 146 height 7
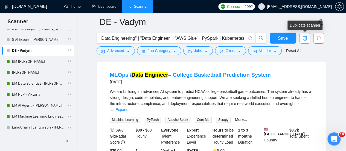
click at [306, 40] on icon "copy" at bounding box center [304, 38] width 5 height 5
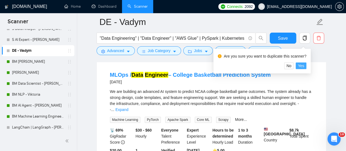
click at [302, 65] on span "Yes" at bounding box center [301, 66] width 6 height 6
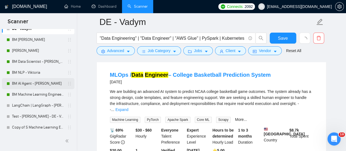
scroll to position [90, 0]
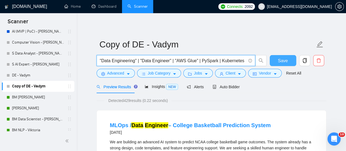
scroll to position [0, 178]
drag, startPoint x: 100, startPoint y: 60, endPoint x: 291, endPoint y: 56, distance: 191.4
click at [291, 56] on div ""Data Engineering" | "Data Engineer" | "AWS Glue" | PySpark | Kubernetes | Snow…" at bounding box center [211, 62] width 230 height 14
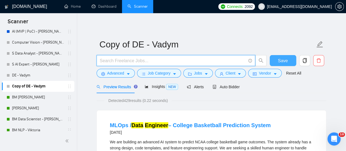
scroll to position [0, 0]
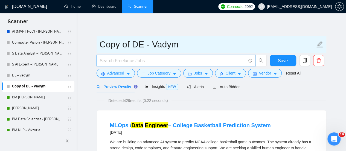
paste input "ETL Development"
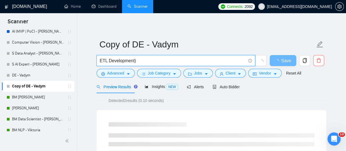
click at [103, 59] on input "ETL Development)" at bounding box center [173, 60] width 146 height 7
click at [101, 61] on input "ETL Development)" at bounding box center [173, 60] width 146 height 7
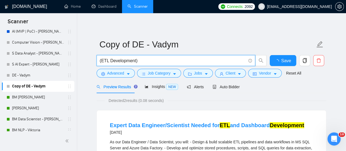
click at [148, 62] on input "(ETL Development)" at bounding box center [173, 60] width 146 height 7
paste input "Big Data Engineering"
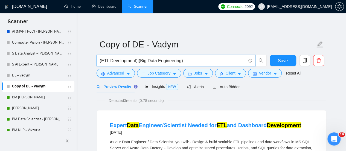
click at [137, 62] on input "(ETL Development)|(Big Data Engineering)" at bounding box center [173, 60] width 146 height 7
click at [138, 62] on input "(ETL Development) |(Big Data Engineering)" at bounding box center [173, 60] width 146 height 7
click at [139, 62] on input "(ETL Development) |(Big Data Engineering)" at bounding box center [173, 60] width 146 height 7
click at [190, 55] on form "Copy of DE - Vadym (ETL Development) | (Big Data Engineering) Save Advanced Job…" at bounding box center [212, 58] width 230 height 45
click at [191, 59] on input "(ETL Development) | (Big Data Engineering)" at bounding box center [173, 60] width 146 height 7
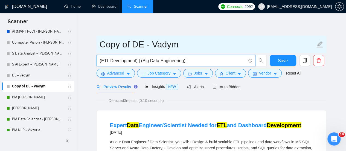
paste input "Cloud Data Solutions"
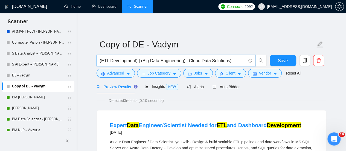
click at [186, 61] on input "(ETL Development) | (Big Data Engineering) | Cloud Data Solutions)" at bounding box center [173, 60] width 146 height 7
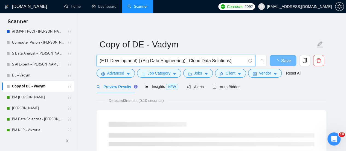
click at [188, 62] on input "(ETL Development) | (Big Data Engineering) | Cloud Data Solutions)" at bounding box center [173, 60] width 146 height 7
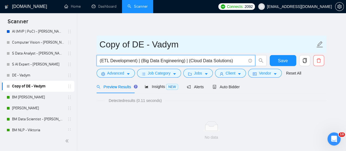
click at [207, 44] on input "Copy of DE - Vadym" at bounding box center [208, 45] width 216 height 14
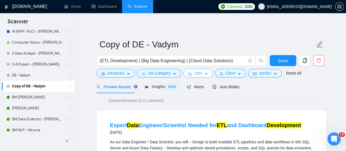
click at [204, 75] on icon "caret-down" at bounding box center [206, 74] width 4 height 4
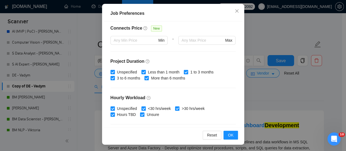
scroll to position [120, 0]
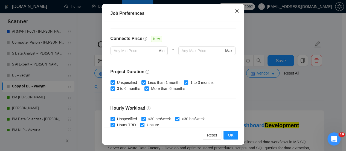
click at [235, 9] on icon "close" at bounding box center [237, 11] width 4 height 4
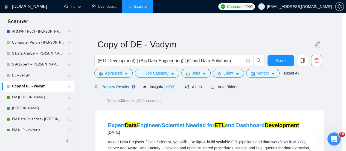
scroll to position [29, 0]
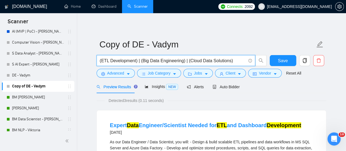
click at [234, 58] on input "(ETL Development) | (Big Data Engineering) | (Cloud Data Solutions)" at bounding box center [173, 60] width 146 height 7
paste input "Data Pipeline Optimization"
click at [221, 57] on span "(ETL Development) | (Big Data Engineering) | (Cloud Data Solutions) | (Data Pip…" at bounding box center [176, 60] width 159 height 11
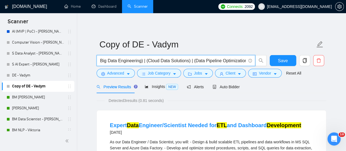
click at [222, 60] on input "(ETL Development) | (Big Data Engineering) | (Cloud Data Solutions) | (Data Pip…" at bounding box center [173, 60] width 146 height 7
click at [246, 62] on input "(ETL Development) | (Big Data Engineering) | (Cloud Data Solutions) | (Data Pip…" at bounding box center [173, 60] width 146 height 7
click at [246, 63] on span "(ETL Development) | (Big Data Engineering) | (Cloud Data Solutions) | (Data Pip…" at bounding box center [176, 60] width 159 height 11
click at [232, 60] on input "(ETL Development) | (Big Data Engineering) | (Cloud Data Solutions) | (Data Pip…" at bounding box center [173, 60] width 146 height 7
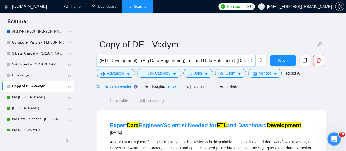
click at [234, 62] on input "(ETL Development) | (Big Data Engineering) | (Cloud Data Solutions) | (Data Pip…" at bounding box center [173, 60] width 146 height 7
paste input "Machine Learning for Data Processing"
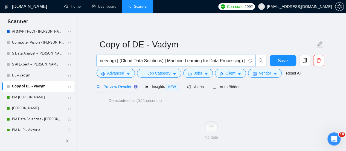
click at [166, 60] on input "(ETL Development) | (Big Data Engineering) | (Cloud Data Solutions) | Machine L…" at bounding box center [173, 60] width 146 height 7
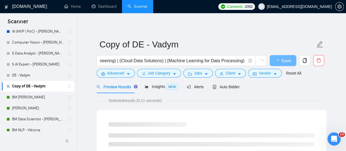
scroll to position [0, 0]
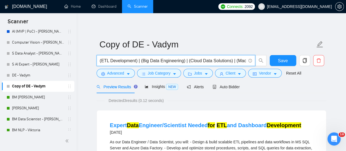
click at [219, 59] on input "(ETL Development) | (Big Data Engineering) | (Cloud Data Solutions) | (Machine …" at bounding box center [173, 60] width 146 height 7
click at [107, 61] on input "(ETL Development) | (Big Data Engineering) | (Cloud Data Solutions) | (Machine …" at bounding box center [173, 60] width 146 height 7
click at [109, 60] on input "(ETL Development) | (Big Data Engineering) | (Cloud Data Solutions) | (Machine …" at bounding box center [173, 60] width 146 height 7
click at [138, 60] on input "(ETL Development) | (Big Data Engineering) | (Cloud Data Solutions) | (Machine …" at bounding box center [173, 60] width 146 height 7
click at [139, 62] on input "(ETL Development) | (Big Data Engineering) | (Cloud Data Solutions) | (Machine …" at bounding box center [173, 60] width 146 height 7
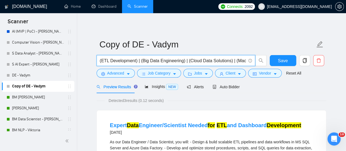
click at [102, 59] on input "(ETL Development) | (Big Data Engineering) | (Cloud Data Solutions) | (Machine …" at bounding box center [173, 60] width 146 height 7
click at [100, 61] on input "(ETL Development) | (Big Data Engineering) | (Cloud Data Solutions) | (Machine …" at bounding box center [173, 60] width 146 height 7
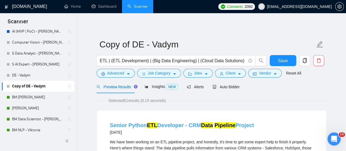
drag, startPoint x: 262, startPoint y: 119, endPoint x: 201, endPoint y: 126, distance: 61.5
copy link "Data Pipeline Project"
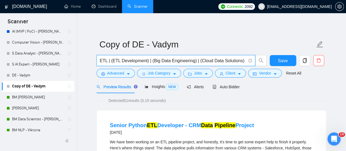
click at [100, 61] on input "ETL | (ETL Development) | (Big Data Engineering) | (Cloud Data Solutions) | (Ma…" at bounding box center [173, 60] width 146 height 7
paste input "(Data Pipeline)"
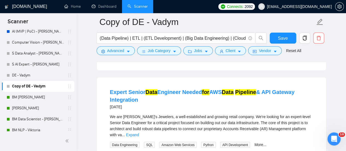
scroll to position [411, 0]
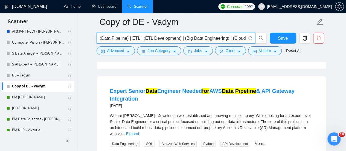
click at [193, 41] on input "(Data Pipeline) | ETL | (ETL Development) | (Big Data Engineering) | (Cloud Dat…" at bounding box center [173, 38] width 146 height 7
drag, startPoint x: 100, startPoint y: 38, endPoint x: 320, endPoint y: 45, distance: 220.5
click at [320, 45] on div "(Data Pipeline) | ETL | (ETL Development) | (Big Data Engineering) | (Cloud Dat…" at bounding box center [211, 40] width 230 height 14
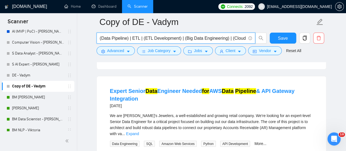
paste input "| (Optimizing Data) | (Deploying AWS|GCP architecture) | (performance SQL|NoSQL…"
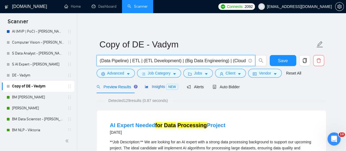
click at [164, 85] on span "Insights NEW" at bounding box center [161, 86] width 33 height 4
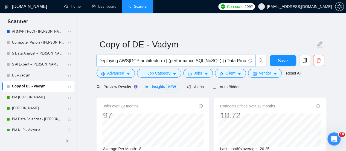
drag, startPoint x: 100, startPoint y: 59, endPoint x: 319, endPoint y: 57, distance: 219.3
click at [319, 59] on div "(Data Pipeline) | ETL | (ETL Development) | (Big Data Engineering) | (Cloud Dat…" at bounding box center [211, 62] width 230 height 14
paste input "* SQL|NoSQL) | (Data Processing) | (analytics workflow*) | (Scalable ETL|Pipeli…"
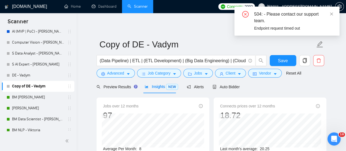
click at [281, 59] on span "Save" at bounding box center [283, 60] width 10 height 7
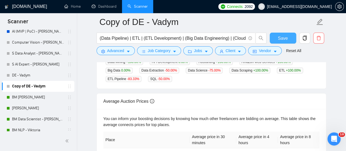
scroll to position [137, 0]
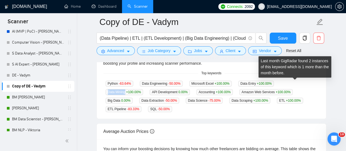
drag, startPoint x: 276, startPoint y: 81, endPoint x: 296, endPoint y: 82, distance: 20.1
click at [146, 89] on div "Data Mining +100.00 %" at bounding box center [124, 92] width 42 height 6
copy span "Data Mining"
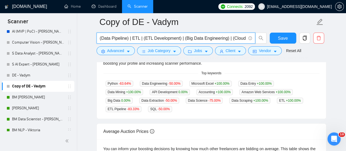
click at [100, 38] on input "(Data Pipeline) | ETL | (ETL Development) | (Big Data Engineering) | (Cloud Dat…" at bounding box center [173, 38] width 146 height 7
paste input "Data Mining"
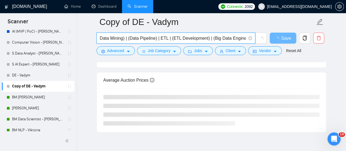
click at [100, 39] on input "Data Mining) | (Data Pipeline) | ETL | (ETL Development) | (Big Data Engineerin…" at bounding box center [173, 38] width 146 height 7
click at [82, 67] on div "[DOMAIN_NAME] Home Dashboard Scanner Connects: 2092 [EMAIL_ADDRESS][DOMAIN_NAME…" at bounding box center [212, 18] width 270 height 311
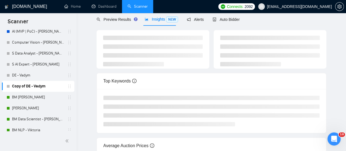
scroll to position [0, 0]
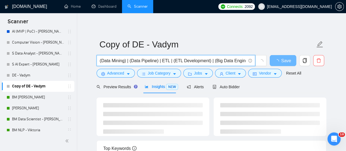
click at [100, 59] on input "(Data Mining) | (Data Pipeline) | ETL | (ETL Development) | (Big Data Engineeri…" at bounding box center [173, 60] width 146 height 7
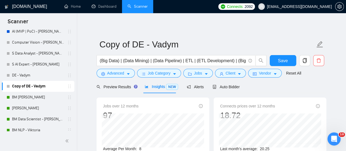
drag, startPoint x: 90, startPoint y: 70, endPoint x: 95, endPoint y: 62, distance: 8.7
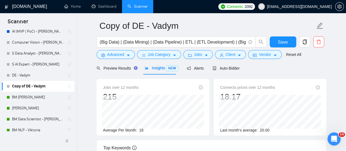
scroll to position [27, 0]
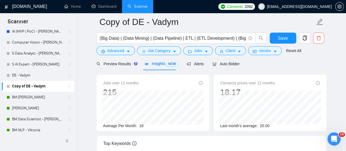
click at [116, 61] on div at bounding box center [212, 60] width 230 height 4
click at [114, 64] on span "Preview Results" at bounding box center [116, 64] width 39 height 4
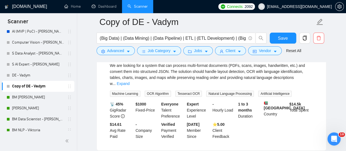
scroll to position [1013, 0]
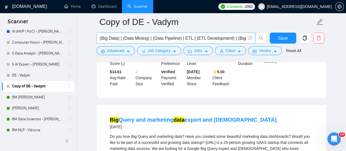
click at [99, 37] on span "(Big Data) | (Data Mining) | (Data Pipeline) | ETL | (ETL Development) | (Big D…" at bounding box center [176, 38] width 159 height 11
click at [100, 38] on input "(Big Data) | (Data Mining) | (Data Pipeline) | ETL | (ETL Development) | (Big D…" at bounding box center [173, 38] width 146 height 7
drag, startPoint x: 121, startPoint y: 40, endPoint x: 100, endPoint y: 39, distance: 21.1
click at [100, 39] on input "(Big Data) | (Data Mining) | (Data Pipeline) | ETL | (ETL Development) | (Big D…" at bounding box center [173, 38] width 146 height 7
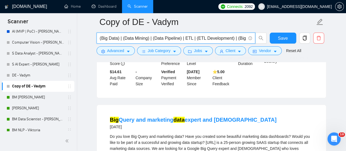
paste input "(Big Data) |"
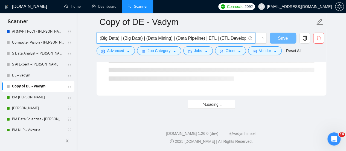
scroll to position [762, 0]
drag, startPoint x: 116, startPoint y: 39, endPoint x: 109, endPoint y: 39, distance: 6.9
click at [109, 39] on input "(Big Data) | (Big Data) | (Data Mining) | (Data Pipeline) | ETL | (ETL Developm…" at bounding box center [173, 38] width 146 height 7
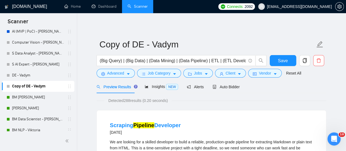
scroll to position [27, 0]
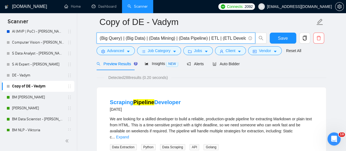
drag, startPoint x: 206, startPoint y: 38, endPoint x: 178, endPoint y: 38, distance: 27.9
click at [178, 38] on input "(Big Query) | (Big Data) | (Data Mining) | (Data Pipeline) | ETL | (ETL Develop…" at bounding box center [173, 38] width 146 height 7
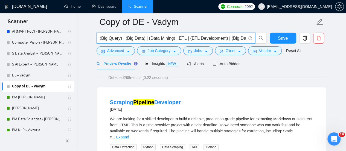
click at [237, 37] on input "(Big Query) | (Big Data) | (Data Mining) | ETL | (ETL Development) | (Big Data …" at bounding box center [173, 38] width 146 height 7
click at [211, 39] on input "(Big Query) | (Big Data) | (Data Mining) | ETL | (ETL Development) | (Big Data …" at bounding box center [173, 38] width 146 height 7
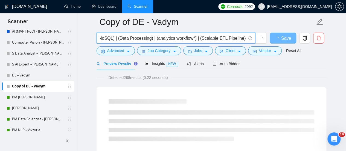
drag, startPoint x: 211, startPoint y: 38, endPoint x: 183, endPoint y: 44, distance: 28.4
click at [183, 44] on div "(Big Query) | (Big Data) | (Data Mining) | ETL | (ETL Development) | (Big Data …" at bounding box center [182, 40] width 172 height 14
click at [182, 39] on input "(Big Query) | (Big Data) | (Data Mining) | ETL | (ETL Development) | (Big Data …" at bounding box center [173, 38] width 146 height 7
paste input "| (Scalable ETL"
click at [181, 39] on input "(Big Query) | (Big Data) | (Data Mining) | ETL | (ETL Development) | (Big Data …" at bounding box center [173, 38] width 146 height 7
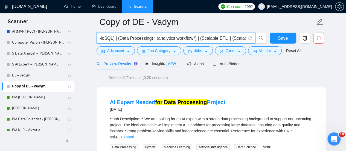
click at [212, 35] on input "(Big Query) | (Big Data) | (Data Mining) | ETL | (ETL Development) | (Big Data …" at bounding box center [173, 38] width 146 height 7
click at [240, 37] on input "(Big Query) | (Big Data) | (Data Mining) | ETL | (ETL Development) | (Big Data …" at bounding box center [173, 38] width 146 height 7
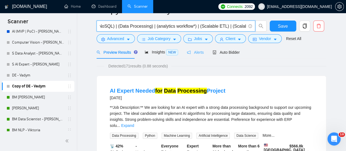
scroll to position [0, 0]
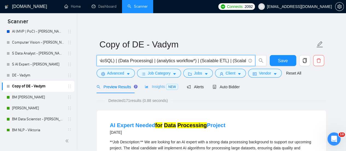
type input "(Big Query) | (Big Data) | (Data Mining) | ETL | (ETL Development) | (Big Data …"
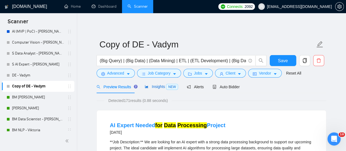
click at [147, 87] on span "Insights NEW" at bounding box center [161, 86] width 33 height 4
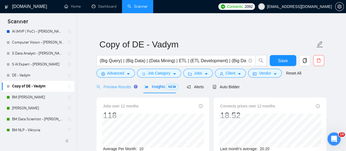
click at [114, 90] on div "Preview Results" at bounding box center [116, 86] width 39 height 13
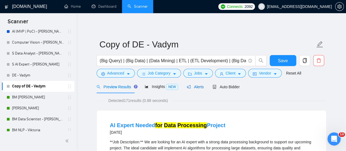
click at [187, 87] on icon "notification" at bounding box center [189, 87] width 4 height 4
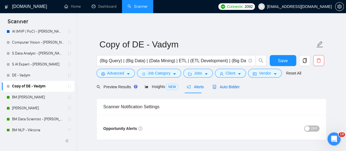
click at [229, 87] on span "Auto Bidder" at bounding box center [226, 87] width 27 height 4
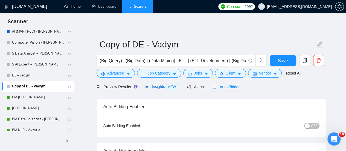
click at [167, 86] on span "NEW" at bounding box center [172, 87] width 12 height 6
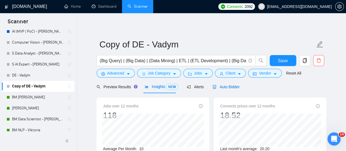
click at [217, 86] on span "Auto Bidder" at bounding box center [226, 87] width 27 height 4
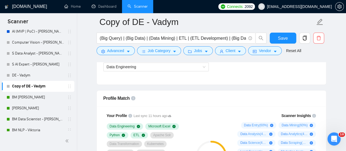
scroll to position [356, 0]
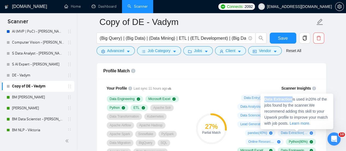
drag, startPoint x: 292, startPoint y: 99, endPoint x: 263, endPoint y: 97, distance: 28.8
click at [263, 97] on div "Data Extraction is used in 20 % of the jobs found by the scanner. We recommend …" at bounding box center [297, 111] width 73 height 36
copy strong "Data Extraction"
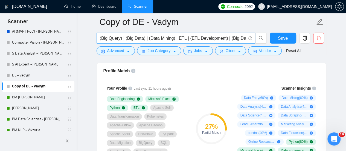
click at [101, 36] on input "(Big Query) | (Big Data) | (Data Mining) | ETL | (ETL Development) | (Big Data …" at bounding box center [173, 38] width 146 height 7
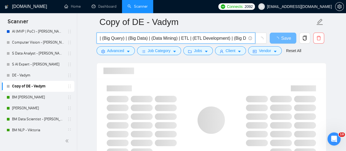
paste input "Data Extraction"
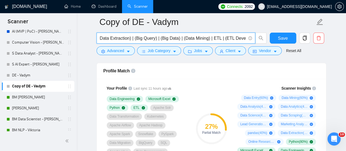
click at [99, 39] on span "Data Extraction) | (Big Query) | (Big Data) | (Data Mining) | ETL | (ETL Develo…" at bounding box center [176, 38] width 159 height 11
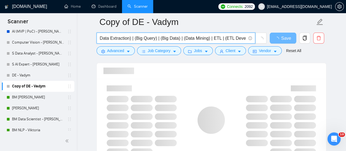
click at [100, 37] on input "Data Extraction) | (Big Query) | (Big Data) | (Data Mining) | ETL | (ETL Develo…" at bounding box center [173, 38] width 146 height 7
type input "(Data Extraction) | (Big Query) | (Big Data) | (Data Mining) | ETL | (ETL Devel…"
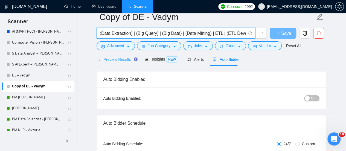
scroll to position [0, 0]
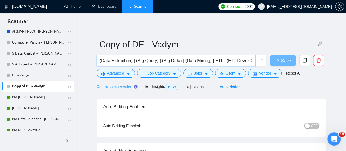
type input "(Data Extraction) | (Big Query) | (Big Data) | (Data Mining) | ETL | (ETL Devel…"
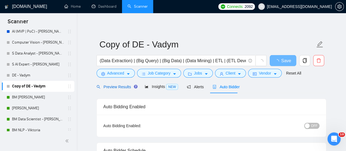
click at [114, 87] on span "Preview Results" at bounding box center [116, 87] width 39 height 4
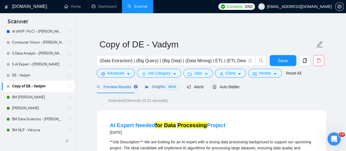
click at [148, 86] on span "Insights NEW" at bounding box center [161, 86] width 33 height 4
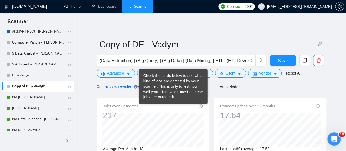
click at [123, 88] on span "Preview Results" at bounding box center [116, 87] width 39 height 4
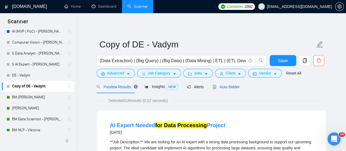
click at [226, 84] on div "Auto Bidder" at bounding box center [226, 87] width 27 height 6
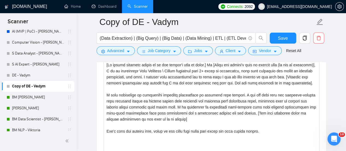
scroll to position [630, 0]
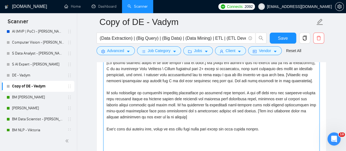
click at [237, 86] on textarea "Cover letter template:" at bounding box center [211, 119] width 216 height 123
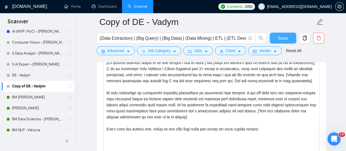
click at [290, 33] on form "Copy of DE - Vadym (Data Extraction) | (Big Query) | (Big Data) | (Data Mining)…" at bounding box center [212, 35] width 230 height 45
click at [284, 36] on span "Save" at bounding box center [283, 38] width 10 height 7
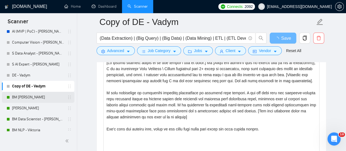
click at [38, 99] on link "BM [PERSON_NAME]" at bounding box center [38, 97] width 52 height 11
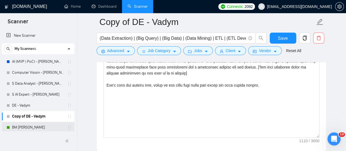
click at [34, 122] on link "BM [PERSON_NAME]" at bounding box center [38, 127] width 52 height 11
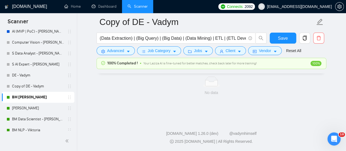
scroll to position [374, 0]
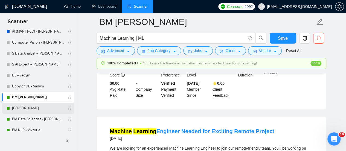
click at [24, 110] on link "[PERSON_NAME]" at bounding box center [38, 108] width 52 height 11
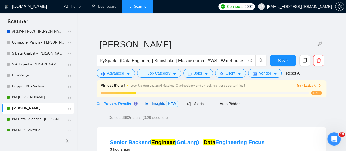
click at [148, 106] on span "Insights NEW" at bounding box center [161, 103] width 33 height 4
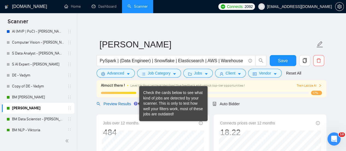
click at [127, 105] on span "Preview Results" at bounding box center [116, 104] width 39 height 4
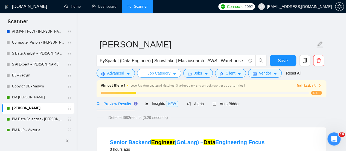
click at [170, 72] on button "Job Category" at bounding box center [159, 73] width 44 height 9
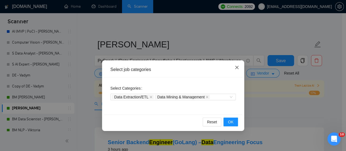
click at [237, 67] on icon "close" at bounding box center [236, 67] width 3 height 3
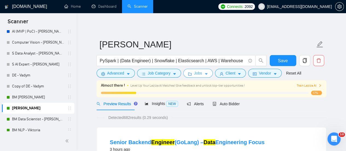
click at [200, 74] on button "Jobs" at bounding box center [198, 73] width 30 height 9
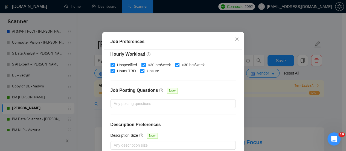
scroll to position [27, 0]
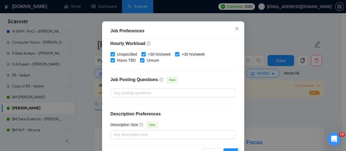
click at [166, 87] on div "Job Posting Questions New" at bounding box center [173, 83] width 125 height 12
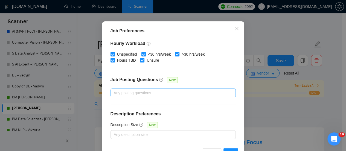
click at [165, 94] on div at bounding box center [170, 93] width 117 height 7
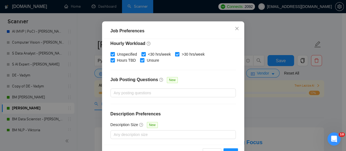
click at [204, 76] on div "Budget Project Type All Fixed Price Hourly Rate Fixed Price Budget $ 100 Min - …" at bounding box center [173, 92] width 139 height 106
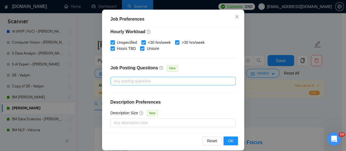
scroll to position [45, 0]
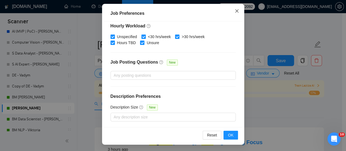
click at [238, 11] on span "Close" at bounding box center [237, 11] width 15 height 15
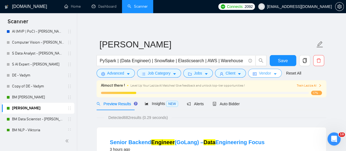
click at [259, 76] on span "Vendor" at bounding box center [265, 73] width 12 height 6
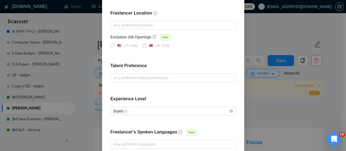
scroll to position [82, 0]
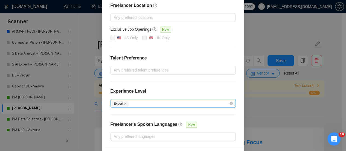
click at [151, 100] on div "Expert" at bounding box center [170, 103] width 117 height 7
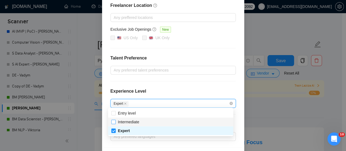
drag, startPoint x: 115, startPoint y: 122, endPoint x: 125, endPoint y: 104, distance: 20.4
click at [115, 122] on input "Intermediate" at bounding box center [113, 122] width 4 height 4
checkbox input "true"
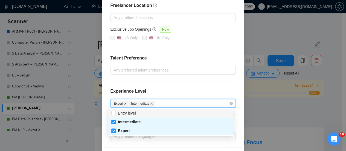
click at [124, 102] on icon "close" at bounding box center [125, 103] width 3 height 3
checkbox input "false"
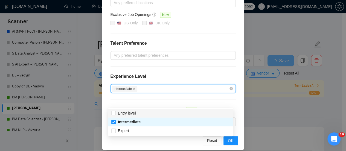
scroll to position [101, 0]
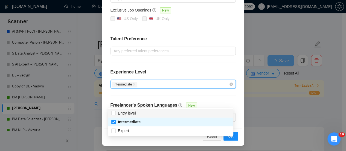
click at [230, 99] on div "Freelancer Location Any preffered locations Exclusive Job Openings New US Only …" at bounding box center [173, 52] width 139 height 152
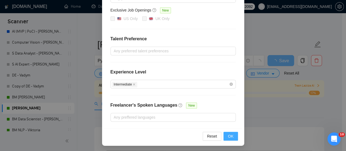
click at [226, 133] on button "OK" at bounding box center [231, 136] width 14 height 9
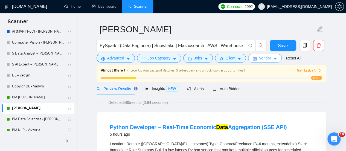
scroll to position [0, 0]
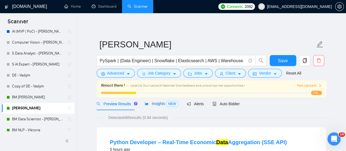
click at [150, 105] on span "Insights NEW" at bounding box center [161, 103] width 33 height 4
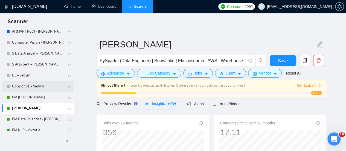
click at [24, 86] on link "Copy of DE - Vadym" at bounding box center [38, 86] width 52 height 11
click at [120, 103] on span "Preview Results" at bounding box center [116, 104] width 39 height 4
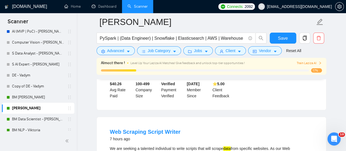
scroll to position [137, 0]
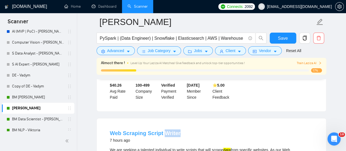
drag, startPoint x: 183, startPoint y: 130, endPoint x: 163, endPoint y: 130, distance: 19.4
click at [163, 130] on div "Web Scraping Script Writer 7 hours ago" at bounding box center [211, 136] width 203 height 14
copy link "Writer"
click at [164, 108] on div "Python Developer – Real-Time Economic Data Aggregation (SSE API) 5 hours ago Lo…" at bounding box center [211, 53] width 229 height 116
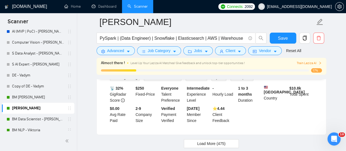
scroll to position [1232, 0]
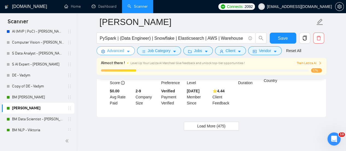
click at [122, 54] on button "Advanced" at bounding box center [116, 50] width 38 height 9
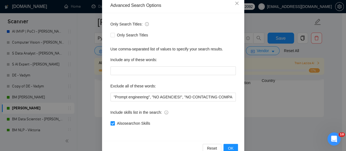
scroll to position [77, 0]
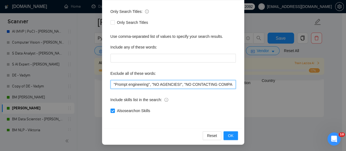
click at [114, 83] on input ""Prompt engineering", "NO AGENCIES!", "NO CONTACTING COMPANIES","iOS","Frontend…" at bounding box center [173, 84] width 125 height 9
click at [111, 86] on input ""Prompt engineering", "NO AGENCIES!", "NO CONTACTING COMPANIES","iOS","Frontend…" at bounding box center [173, 84] width 125 height 9
paste input "Writer"
type input "Write*, "Prompt engineering", "NO AGENCIES!", "NO CONTACTING COMPANIES","iOS","…"
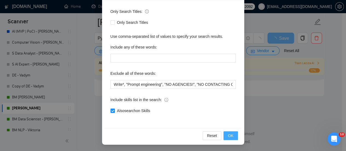
click at [227, 139] on button "OK" at bounding box center [231, 135] width 14 height 9
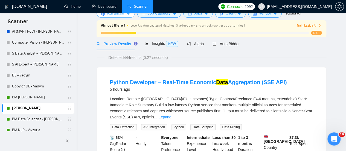
scroll to position [0, 0]
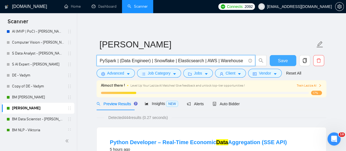
drag, startPoint x: 100, startPoint y: 60, endPoint x: 287, endPoint y: 60, distance: 187.5
click at [287, 60] on div "PySpark | (Data Engineer) | Snowflake | Elasticsearch | AWS | Warehouse Save" at bounding box center [211, 62] width 230 height 14
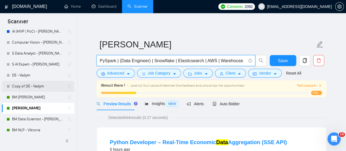
click at [30, 85] on link "Copy of DE - Vadym" at bounding box center [38, 86] width 52 height 11
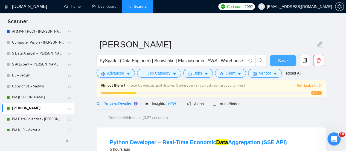
click at [281, 56] on button "Save" at bounding box center [283, 60] width 27 height 11
click at [279, 61] on button "Save" at bounding box center [283, 60] width 27 height 11
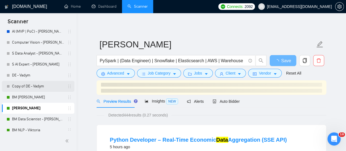
click at [34, 87] on link "Copy of DE - Vadym" at bounding box center [38, 86] width 52 height 11
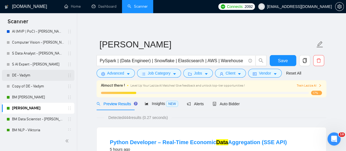
click at [24, 76] on link "DE - Vadym" at bounding box center [38, 75] width 52 height 11
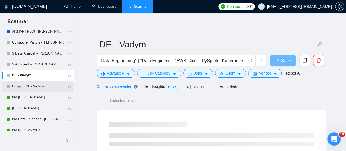
click at [25, 87] on link "Copy of DE - Vadym" at bounding box center [38, 86] width 52 height 11
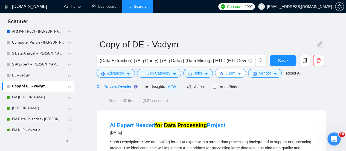
click at [233, 74] on button "Client" at bounding box center [230, 73] width 31 height 9
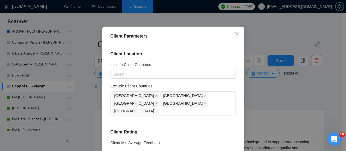
scroll to position [45, 0]
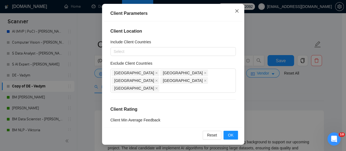
click at [236, 11] on icon "close" at bounding box center [237, 11] width 4 height 4
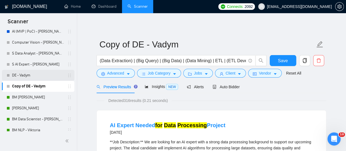
click at [62, 76] on link "DE - Vadym" at bounding box center [38, 75] width 52 height 11
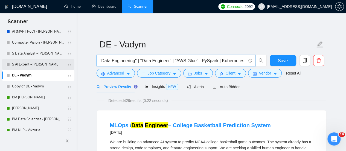
drag, startPoint x: 100, startPoint y: 60, endPoint x: 66, endPoint y: 68, distance: 35.0
click at [96, 60] on div ""Data Engineering" | "Data Engineer" | "AWS Glue" | PySpark | Kubernetes | Snow…" at bounding box center [182, 62] width 172 height 14
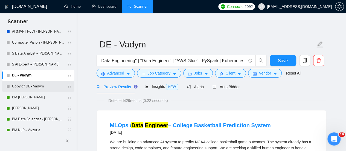
click at [48, 90] on link "Copy of DE - Vadym" at bounding box center [38, 86] width 52 height 11
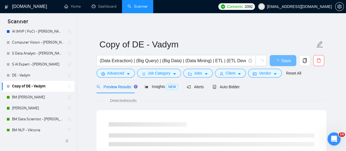
click at [70, 86] on div "Copy of DE - Vadym" at bounding box center [38, 86] width 73 height 11
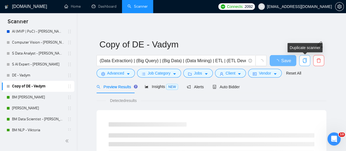
click at [303, 61] on icon "copy" at bounding box center [304, 60] width 5 height 5
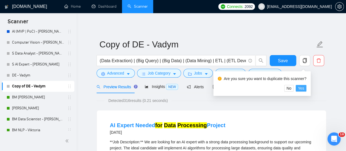
click at [304, 88] on button "Yes" at bounding box center [301, 88] width 11 height 7
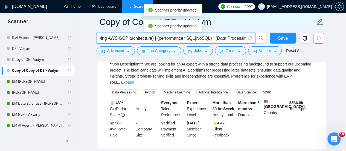
scroll to position [0, 640]
drag, startPoint x: 100, startPoint y: 35, endPoint x: 322, endPoint y: 17, distance: 222.7
click at [322, 17] on form "Copy of Copy of DE - Vadym (Data Extraction) | (Big Query) | (Big Data) | (Data…" at bounding box center [212, 35] width 230 height 45
paste input "PySpark | (Data Engineer) | Snowflake | Elasticsearch | AWS | Warehouse"
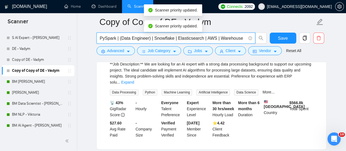
scroll to position [0, 0]
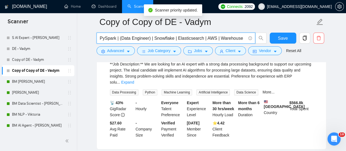
type input "PySpark | (Data Engineer) | Snowflake | Elasticsearch | AWS | Warehouse"
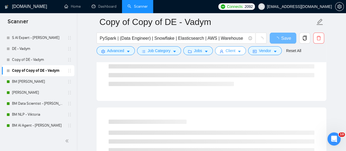
click at [228, 51] on span "Client" at bounding box center [231, 51] width 10 height 6
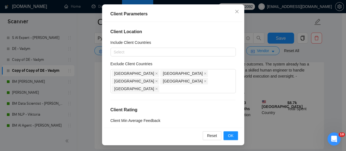
scroll to position [45, 0]
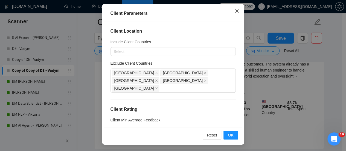
click at [238, 12] on span "Close" at bounding box center [237, 11] width 15 height 15
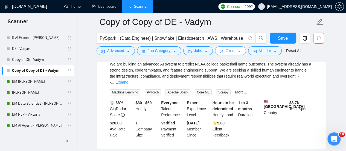
click at [233, 49] on span "Client" at bounding box center [231, 51] width 10 height 6
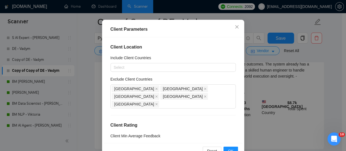
scroll to position [45, 0]
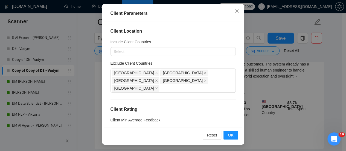
drag, startPoint x: 127, startPoint y: 115, endPoint x: 128, endPoint y: 112, distance: 2.8
click at [127, 114] on div "Client Location Include Client Countries Select Exclude Client Countries India …" at bounding box center [173, 74] width 139 height 106
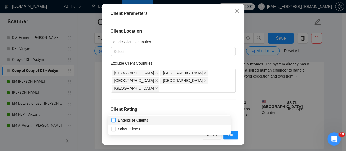
click at [114, 120] on input "Enterprise Clients" at bounding box center [113, 120] width 4 height 4
checkbox input "true"
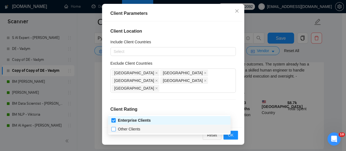
click at [115, 127] on input "Other Clients" at bounding box center [113, 129] width 4 height 4
checkbox input "true"
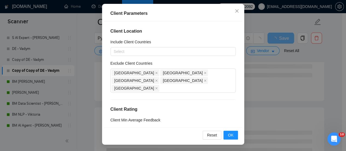
drag, startPoint x: 153, startPoint y: 41, endPoint x: 148, endPoint y: 57, distance: 17.0
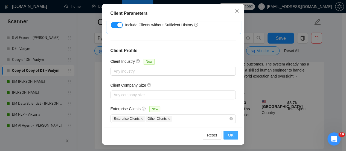
click at [229, 134] on span "OK" at bounding box center [230, 135] width 5 height 6
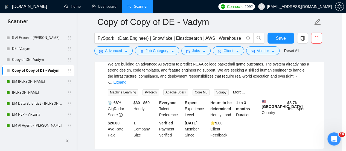
scroll to position [29, 0]
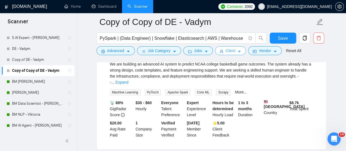
click at [238, 51] on icon "caret-down" at bounding box center [240, 52] width 4 height 4
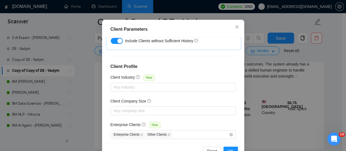
scroll to position [45, 0]
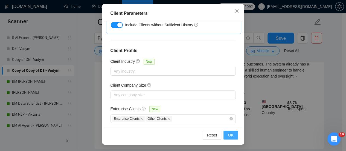
click at [230, 137] on span "OK" at bounding box center [230, 135] width 5 height 6
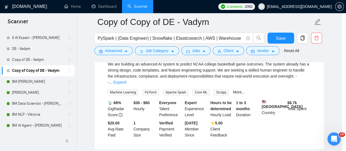
scroll to position [29, 0]
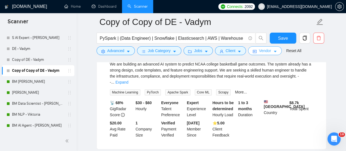
click at [260, 50] on span "Vendor" at bounding box center [265, 51] width 12 height 6
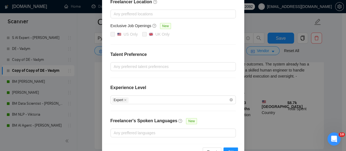
scroll to position [101, 0]
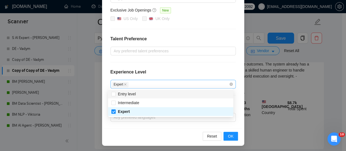
click at [149, 81] on div "Expert" at bounding box center [170, 84] width 117 height 7
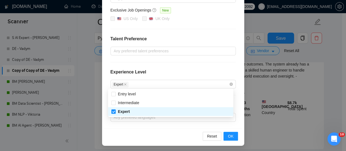
click at [129, 126] on div "Vendor Preferences Freelancer Location Any preffered locations Exclusive Job Op…" at bounding box center [173, 52] width 142 height 187
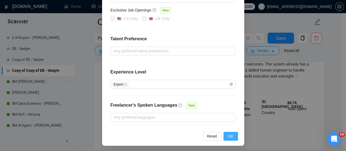
click at [232, 134] on button "OK" at bounding box center [231, 136] width 14 height 9
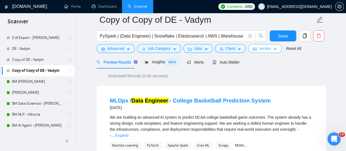
scroll to position [0, 0]
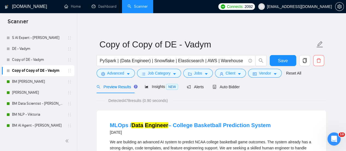
click at [155, 80] on form "Copy of Copy of DE - Vadym PySpark | (Data Engineer) | Snowflake | Elasticsearc…" at bounding box center [212, 58] width 230 height 45
click at [154, 85] on span "Insights NEW" at bounding box center [161, 86] width 33 height 4
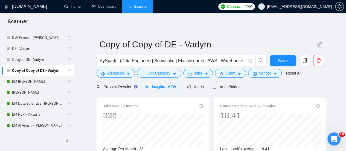
drag, startPoint x: 282, startPoint y: 59, endPoint x: 281, endPoint y: 57, distance: 2.9
click at [281, 58] on span "Save" at bounding box center [283, 60] width 10 height 7
drag, startPoint x: 119, startPoint y: 80, endPoint x: 121, endPoint y: 84, distance: 4.4
click at [119, 80] on div "Preview Results" at bounding box center [116, 86] width 39 height 13
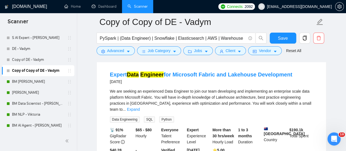
scroll to position [931, 0]
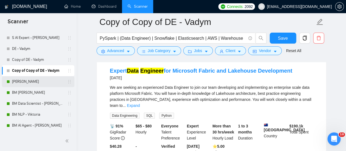
click at [36, 84] on link "[PERSON_NAME]" at bounding box center [38, 81] width 52 height 11
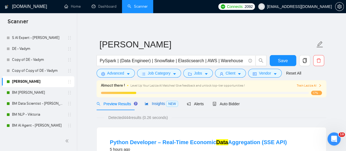
click at [145, 105] on icon "area-chart" at bounding box center [147, 104] width 4 height 4
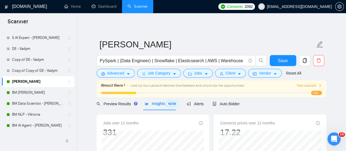
click at [119, 102] on span "Preview Results" at bounding box center [116, 104] width 39 height 4
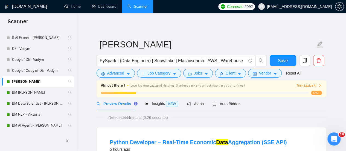
click at [36, 93] on link "BM [PERSON_NAME]" at bounding box center [38, 92] width 52 height 11
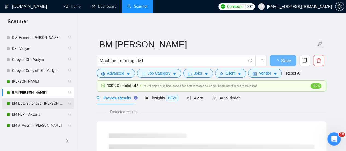
click at [33, 102] on link "BM Data Scientist - [PERSON_NAME]" at bounding box center [38, 103] width 52 height 11
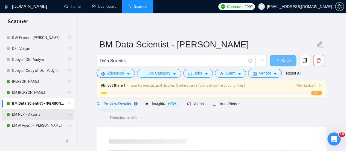
click at [29, 113] on link "BM NLP - Viktoria" at bounding box center [38, 114] width 52 height 11
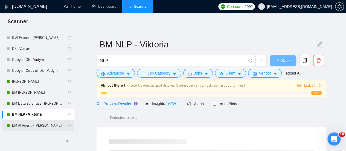
click at [29, 125] on link "BM AI Agent - [PERSON_NAME]" at bounding box center [38, 125] width 52 height 11
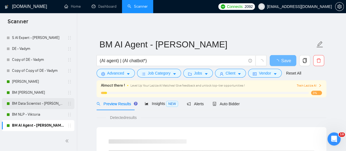
click at [35, 103] on link "BM Data Scientist - [PERSON_NAME]" at bounding box center [38, 103] width 52 height 11
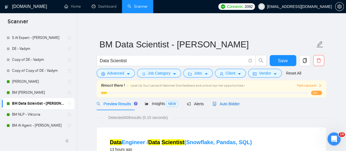
click at [228, 101] on div "Auto Bidder" at bounding box center [226, 104] width 27 height 6
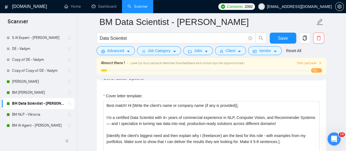
scroll to position [602, 0]
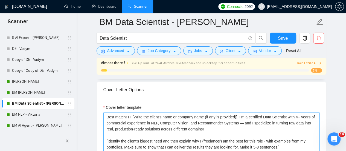
drag, startPoint x: 151, startPoint y: 120, endPoint x: 236, endPoint y: 122, distance: 84.9
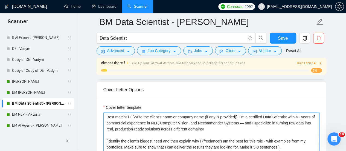
type textarea "Best match! Hi [Write the client's name or company name (if any is provided)], …"
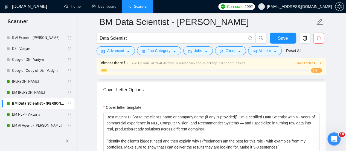
click at [201, 93] on div "Cover Letter Options" at bounding box center [211, 90] width 216 height 16
click at [280, 37] on span "Save" at bounding box center [283, 38] width 10 height 7
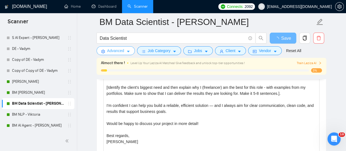
click at [129, 52] on icon "caret-down" at bounding box center [128, 52] width 4 height 4
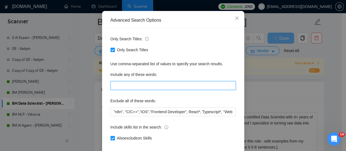
scroll to position [55, 0]
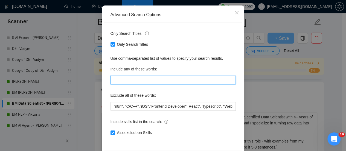
click at [126, 76] on input "text" at bounding box center [173, 80] width 125 height 9
paste input "NLP, Computer Vision, and Recommender Systems"
type input "NLP, Computer Vision, and Recommender Systems"
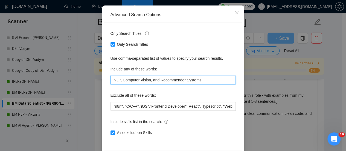
drag, startPoint x: 128, startPoint y: 81, endPoint x: 121, endPoint y: 83, distance: 7.2
click at [121, 83] on input "NLP, Computer Vision, and Recommender Systems" at bounding box center [173, 80] width 125 height 9
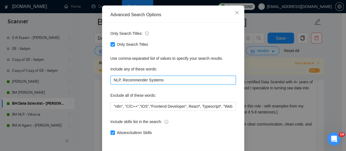
click at [166, 78] on input "NLP, Recommender Systems" at bounding box center [173, 80] width 125 height 9
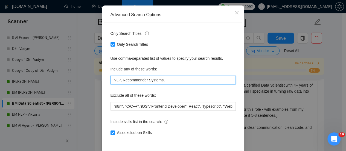
type input "NLP, Recommender Systems,"
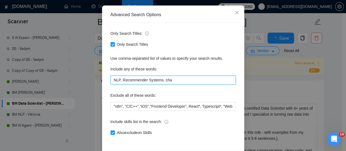
type input "NLP, Recommender Systems, chat"
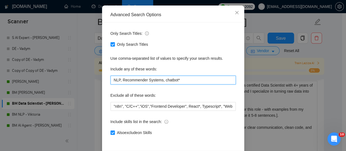
scroll to position [77, 0]
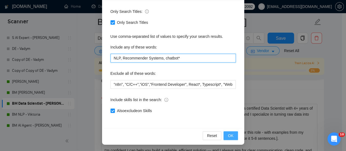
type input "NLP, Recommender Systems, chatbot*"
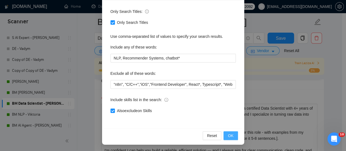
click at [229, 137] on span "OK" at bounding box center [230, 135] width 5 height 6
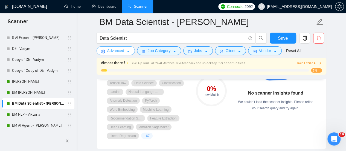
scroll to position [383, 0]
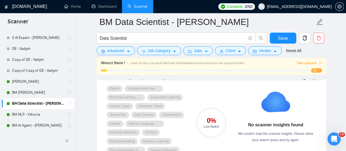
click at [256, 116] on div "No scanner insights found We couldn’t load the scanner insights. Please refine …" at bounding box center [275, 113] width 81 height 58
click at [251, 107] on div "No scanner insights found We couldn’t load the scanner insights. Please refine …" at bounding box center [275, 113] width 81 height 58
click at [290, 125] on strong "No scanner insights found" at bounding box center [275, 124] width 55 height 5
click at [275, 39] on button "Save" at bounding box center [283, 38] width 27 height 11
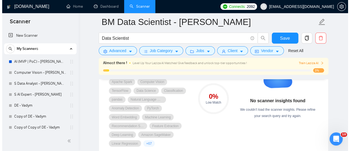
scroll to position [356, 0]
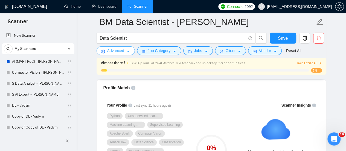
click at [119, 51] on span "Advanced" at bounding box center [115, 51] width 17 height 6
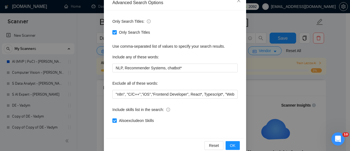
scroll to position [77, 0]
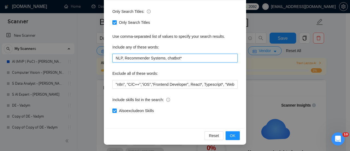
drag, startPoint x: 181, startPoint y: 57, endPoint x: 48, endPoint y: 74, distance: 134.2
click at [48, 74] on div "Advanced Search Options Only Search Titles: Only Search Titles Use comma-separa…" at bounding box center [175, 75] width 350 height 151
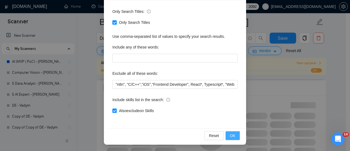
click at [228, 136] on button "OK" at bounding box center [233, 135] width 14 height 9
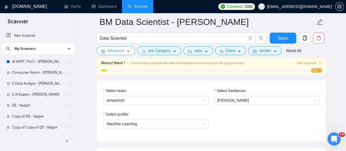
scroll to position [246, 0]
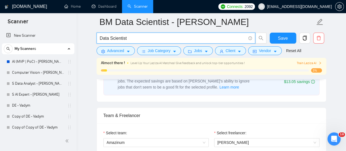
click at [153, 35] on input "Data Scientist" at bounding box center [173, 38] width 146 height 7
paste input "NLP, Recommender Systems, chatbot*"
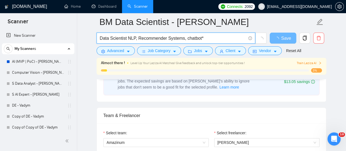
click at [136, 39] on input "Data Scientist NLP, Recommender Systems, chatbot*" at bounding box center [173, 38] width 146 height 7
click at [184, 38] on input "Data Scientist NLP|Recommender Systems, chatbot*" at bounding box center [173, 38] width 146 height 7
click at [203, 38] on input "Data Scientist NLP|Recommender Systems|chatbot*" at bounding box center [173, 38] width 146 height 7
click at [128, 38] on input "Data Scientist NLP|Recommender Systems|chatbot*)" at bounding box center [173, 38] width 146 height 7
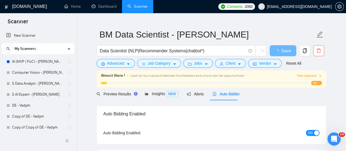
scroll to position [0, 0]
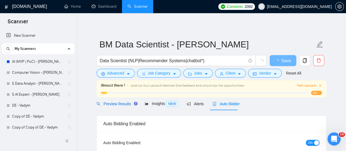
click at [126, 103] on span "Preview Results" at bounding box center [116, 104] width 39 height 4
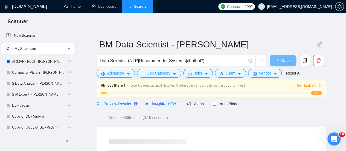
click at [156, 102] on span "Insights NEW" at bounding box center [161, 103] width 33 height 4
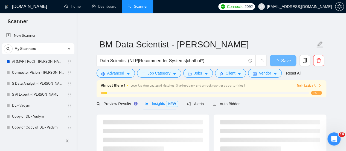
click at [272, 101] on div "Preview Results Insights NEW Alerts Auto Bidder" at bounding box center [212, 103] width 230 height 13
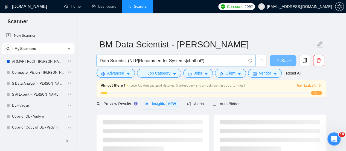
click at [136, 60] on input "Data Scientist (NLP|Recommender Systems|chatbot*)" at bounding box center [173, 60] width 146 height 7
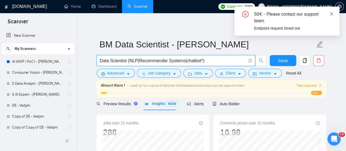
click at [331, 15] on icon "close" at bounding box center [331, 13] width 3 height 3
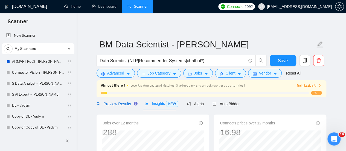
click at [126, 102] on span "Preview Results" at bounding box center [116, 104] width 39 height 4
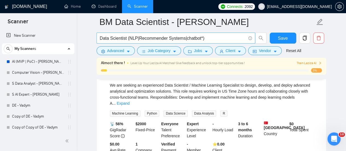
scroll to position [266, 0]
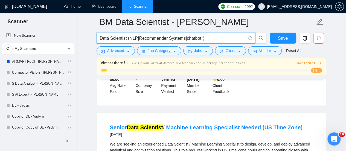
click at [128, 38] on input "Data Scientist (NLP|Recommender Systems|chatbot*)" at bounding box center [173, 38] width 146 height 7
click at [137, 40] on input "Data Scientist ( NLP|Recommender Systems|chatbot*)" at bounding box center [173, 38] width 146 height 7
click at [140, 39] on input "Data Scientist ( NLP |Recommender Systems|chatbot*)" at bounding box center [173, 38] width 146 height 7
click at [130, 38] on input "Data Scientist ( NLP | Recommender Systems|chatbot*)" at bounding box center [173, 38] width 146 height 7
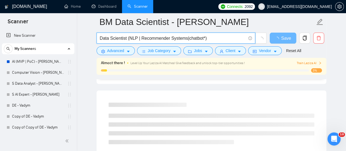
click at [185, 37] on input "Data Scientist (NLP | Recommender Systems|chatbot*)" at bounding box center [173, 38] width 146 height 7
click at [187, 38] on input "Data Scientist (NLP | Recommender Systems |chatbot*)" at bounding box center [173, 38] width 146 height 7
click at [209, 38] on input "Data Scientist (NLP | Recommender Systems | chatbot*)" at bounding box center [173, 38] width 146 height 7
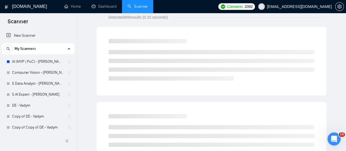
scroll to position [0, 0]
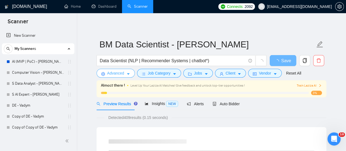
click at [120, 74] on span "Advanced" at bounding box center [115, 73] width 17 height 6
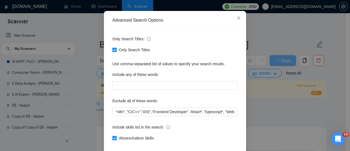
click at [90, 91] on div "Advanced Search Options Only Search Titles: Only Search Titles Use comma-separa…" at bounding box center [175, 75] width 350 height 151
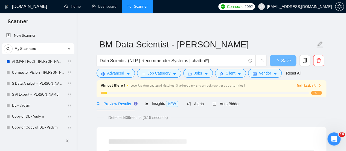
drag, startPoint x: 166, startPoint y: 114, endPoint x: 159, endPoint y: 117, distance: 7.8
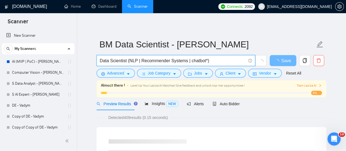
click at [211, 61] on input "Data Scientist (NLP | Recommender Systems | chatbot*)" at bounding box center [173, 60] width 146 height 7
click at [129, 60] on input "Data Scientist (NLP | Recommender Systems | chatbot*)" at bounding box center [173, 60] width 146 height 7
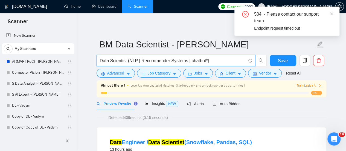
click at [209, 60] on input "Data Scientist (NLP | Recommender Systems | chatbot*)" at bounding box center [173, 60] width 146 height 7
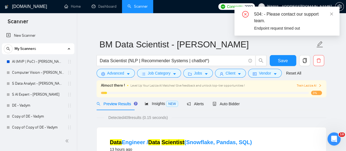
click at [329, 15] on div "504: - Please contact our support team." at bounding box center [293, 17] width 79 height 13
click at [330, 14] on div "504: - Please contact our support team." at bounding box center [293, 17] width 79 height 13
click at [333, 13] on icon "close" at bounding box center [331, 13] width 3 height 3
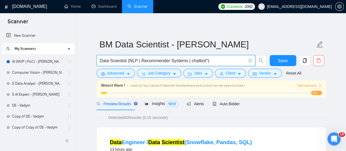
click at [128, 60] on input "Data Scientist (NLP | Recommender Systems | chatbot*)" at bounding box center [173, 60] width 146 height 7
click at [129, 61] on input "Data Scientist (NLP | Recommender Systems | chatbot*)" at bounding box center [173, 60] width 146 height 7
drag, startPoint x: 129, startPoint y: 61, endPoint x: 130, endPoint y: 68, distance: 7.3
click at [130, 64] on span "Data Scientist (NLP | Recommender Systems | chatbot*)" at bounding box center [176, 60] width 159 height 11
click at [137, 56] on span "Data Scientist (NLP | Recommender Systems | chatbot*)" at bounding box center [176, 60] width 159 height 11
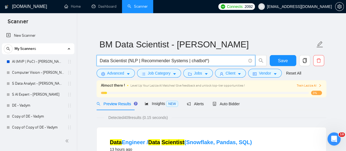
drag, startPoint x: 138, startPoint y: 60, endPoint x: 209, endPoint y: 62, distance: 70.7
click at [209, 63] on input "Data Scientist (NLP | Recommender Systems | chatbot*)" at bounding box center [173, 60] width 146 height 7
click at [128, 62] on input "Data Scientist (NLP" at bounding box center [173, 60] width 146 height 7
click at [154, 58] on input "Data Scientist NLP" at bounding box center [173, 60] width 146 height 7
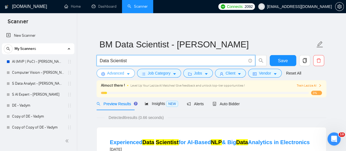
type input "Data Scientist"
click at [126, 73] on button "Advanced" at bounding box center [116, 73] width 38 height 9
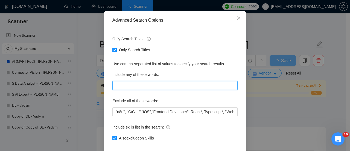
click at [129, 90] on input "text" at bounding box center [175, 85] width 125 height 9
paste input "NLP, Recommender Systems, chatbot*"
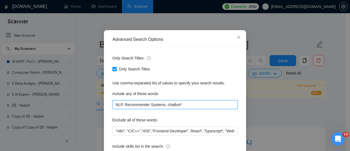
scroll to position [77, 0]
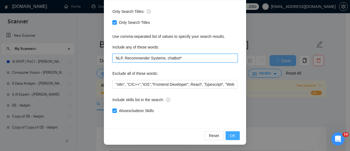
type input "NLP, Recommender Systems, chatbot*"
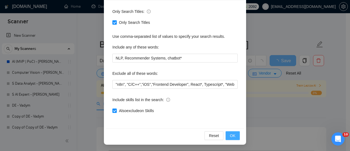
click at [232, 136] on span "OK" at bounding box center [232, 135] width 5 height 6
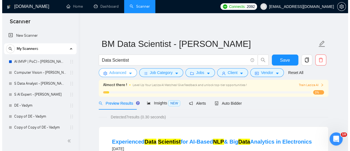
scroll to position [0, 0]
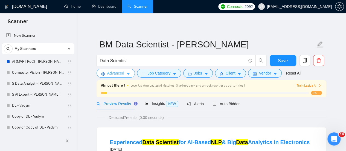
click at [119, 72] on span "Advanced" at bounding box center [115, 73] width 17 height 6
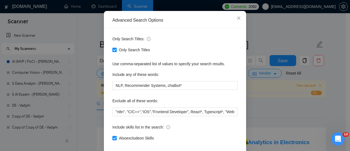
click at [130, 53] on span "Only Search Titles" at bounding box center [135, 50] width 36 height 6
click at [116, 51] on input "Only Search Titles" at bounding box center [115, 50] width 4 height 4
checkbox input "false"
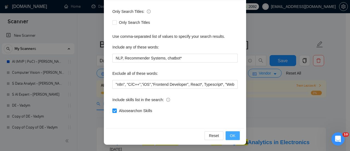
click at [233, 135] on span "OK" at bounding box center [232, 135] width 5 height 6
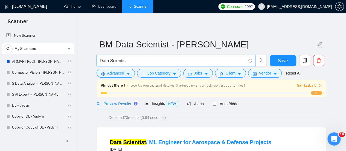
drag, startPoint x: 148, startPoint y: 62, endPoint x: 146, endPoint y: 66, distance: 4.2
click at [148, 62] on input "Data Scientist" at bounding box center [173, 60] width 146 height 7
click at [155, 104] on span "Insights NEW" at bounding box center [161, 103] width 33 height 4
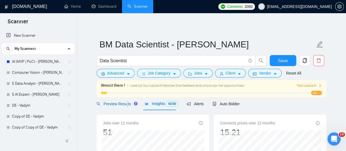
click at [125, 107] on div "Preview Results" at bounding box center [116, 103] width 39 height 13
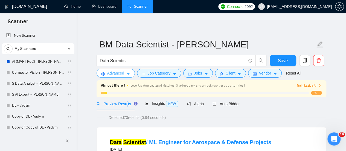
click at [126, 70] on button "Advanced" at bounding box center [116, 73] width 38 height 9
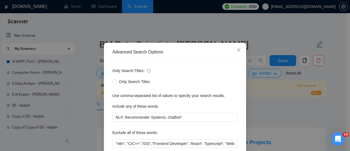
scroll to position [77, 0]
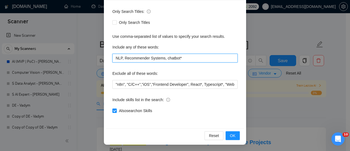
drag, startPoint x: 191, startPoint y: 57, endPoint x: 64, endPoint y: 82, distance: 129.5
click at [64, 82] on div "Advanced Search Options Only Search Titles: Only Search Titles Use comma-separa…" at bounding box center [175, 75] width 350 height 151
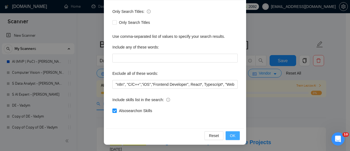
click at [234, 133] on button "OK" at bounding box center [233, 135] width 14 height 9
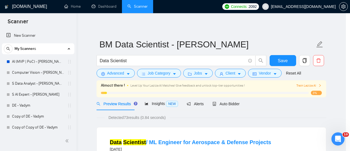
drag, startPoint x: 234, startPoint y: 133, endPoint x: 233, endPoint y: 129, distance: 4.2
click at [150, 50] on button "OK" at bounding box center [148, 49] width 3 height 2
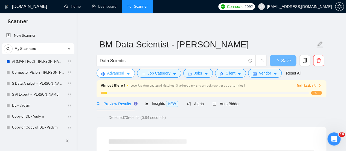
click at [115, 75] on span "Advanced" at bounding box center [115, 73] width 17 height 6
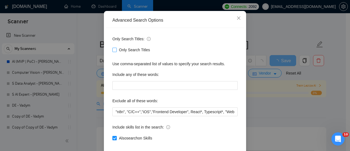
click at [119, 53] on span "Only Search Titles" at bounding box center [135, 50] width 36 height 6
click at [116, 51] on input "Only Search Titles" at bounding box center [115, 50] width 4 height 4
checkbox input "true"
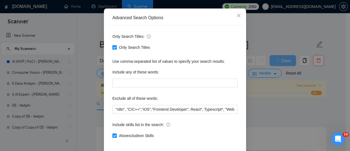
scroll to position [77, 0]
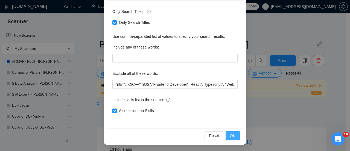
click at [227, 137] on button "OK" at bounding box center [233, 135] width 14 height 9
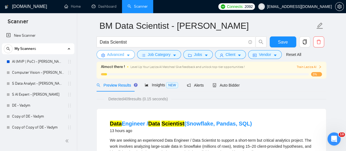
scroll to position [27, 0]
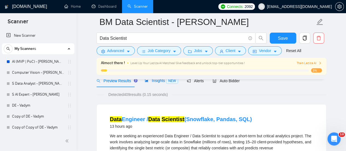
click at [149, 82] on span "Insights NEW" at bounding box center [161, 80] width 33 height 4
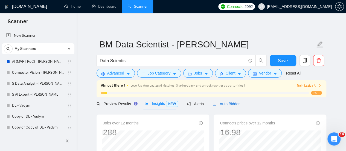
click at [224, 103] on span "Auto Bidder" at bounding box center [226, 104] width 27 height 4
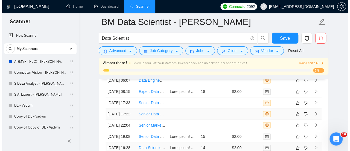
scroll to position [1369, 0]
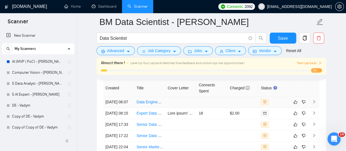
click at [154, 100] on link "Data Engineer / Data Scientist (Snowflake, Pandas, SQL)" at bounding box center [185, 102] width 97 height 4
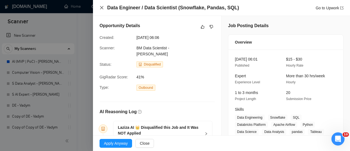
click at [103, 9] on icon "close" at bounding box center [102, 7] width 4 height 4
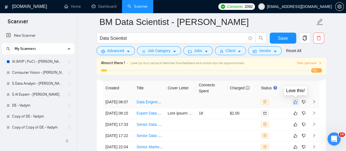
click at [295, 100] on icon "like" at bounding box center [296, 102] width 4 height 4
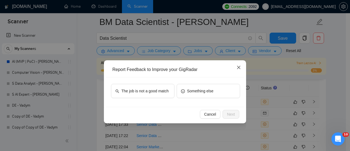
click at [239, 68] on icon "close" at bounding box center [238, 67] width 3 height 3
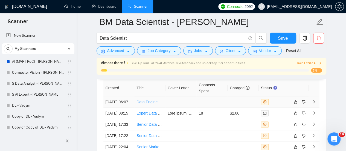
click at [158, 97] on td "Data Engineer / Data Scientist (Snowflake, Pandas, SQL)" at bounding box center [149, 101] width 31 height 11
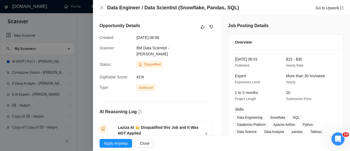
click at [142, 48] on span "BM Data Scientist - [PERSON_NAME]" at bounding box center [153, 51] width 33 height 10
click at [160, 51] on div "Opportunity Details Created: 08 Sep, 2025 06:06 Scanner: BM Data Scientist - Vi…" at bounding box center [157, 89] width 128 height 146
click at [104, 7] on icon "close" at bounding box center [102, 7] width 4 height 4
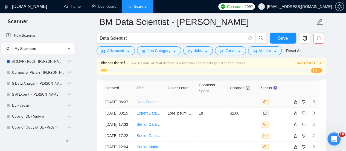
scroll to position [1341, 0]
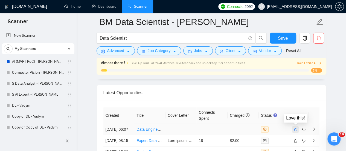
click at [295, 127] on icon "like" at bounding box center [296, 129] width 4 height 4
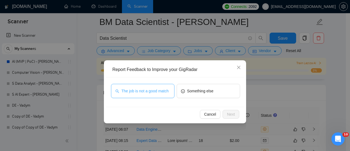
click at [147, 94] on button "The job is not a good match" at bounding box center [143, 91] width 64 height 14
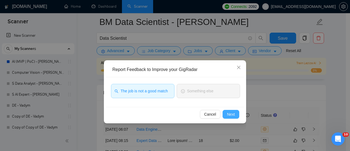
click at [226, 112] on button "Next" at bounding box center [231, 114] width 17 height 9
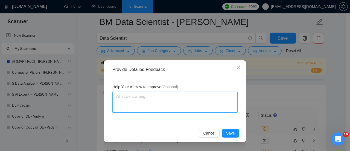
click at [206, 100] on textarea at bounding box center [175, 102] width 125 height 21
click at [152, 99] on textarea at bounding box center [175, 102] width 125 height 21
paste textarea "Here, the client is looking for a "data engineer", so this job is not relevant …"
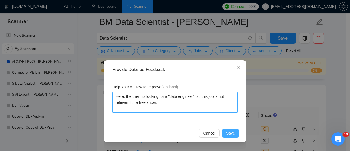
type textarea "Here, the client is looking for a "data engineer", so this job is not relevant …"
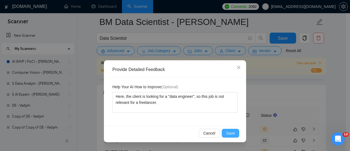
click at [228, 133] on span "Save" at bounding box center [230, 133] width 9 height 6
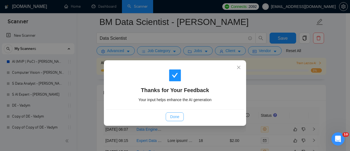
click at [171, 113] on button "Done" at bounding box center [175, 116] width 18 height 9
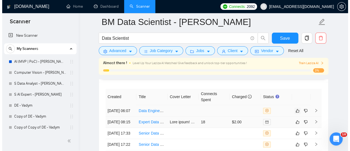
scroll to position [1369, 0]
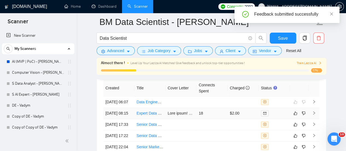
click at [152, 115] on link "Expert Data Scientist Needed to Audit and Update Machine Learning Models" at bounding box center [202, 113] width 130 height 4
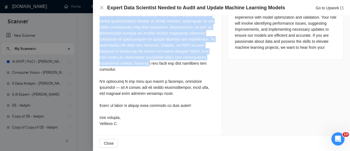
scroll to position [274, 0]
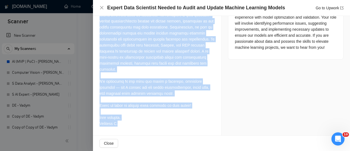
drag, startPoint x: 98, startPoint y: 51, endPoint x: 193, endPoint y: 124, distance: 119.7
click at [193, 127] on div "Cover Letter" at bounding box center [157, 39] width 128 height 191
copy div "Best match! Hi, I'm a certified Data Scientist with 4+ years of commercial expe…"
click at [218, 62] on div "Cover Letter" at bounding box center [157, 39] width 128 height 191
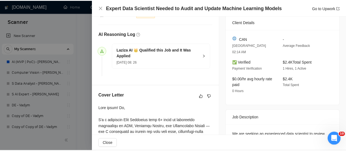
scroll to position [137, 0]
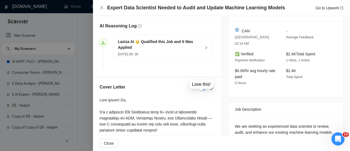
click at [202, 90] on icon "like" at bounding box center [203, 88] width 4 height 4
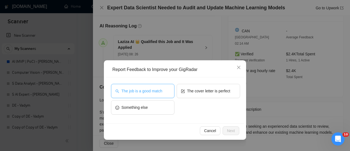
click at [164, 90] on button "The job is a good match" at bounding box center [143, 91] width 64 height 14
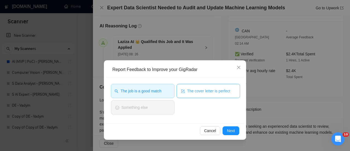
click at [207, 87] on button "The cover letter is perfect" at bounding box center [209, 91] width 64 height 14
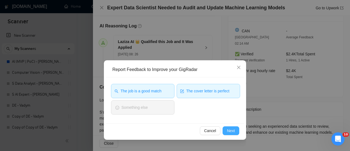
click at [228, 131] on span "Next" at bounding box center [231, 131] width 8 height 6
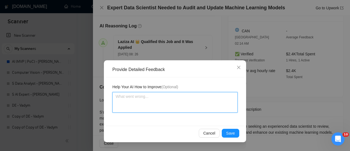
click at [176, 100] on textarea at bounding box center [175, 102] width 125 height 21
drag, startPoint x: 136, startPoint y: 102, endPoint x: 139, endPoint y: 95, distance: 7.7
click at [136, 101] on textarea at bounding box center [175, 102] width 125 height 21
paste textarea "In this case, too many cases were used. It was enough to simply pay attention t…"
type textarea "In this case, too many cases were used. It was enough to simply pay attention t…"
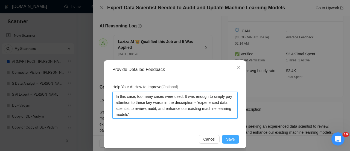
type textarea "In this case, too many cases were used. It was enough to simply pay attention t…"
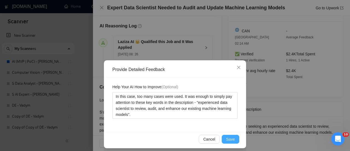
click at [230, 136] on span "Save" at bounding box center [230, 139] width 9 height 6
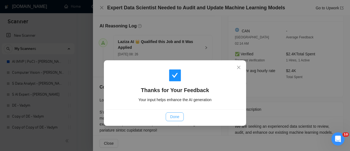
click at [174, 117] on span "Done" at bounding box center [174, 117] width 9 height 6
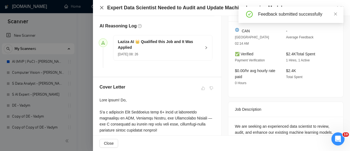
click at [101, 9] on icon "close" at bounding box center [101, 7] width 3 height 3
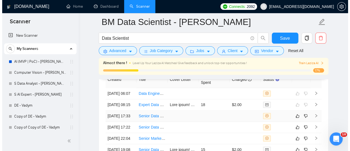
scroll to position [1369, 0]
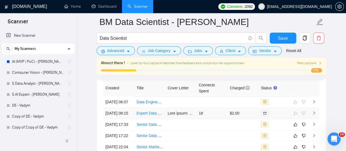
click at [145, 115] on link "Expert Data Scientist Needed to Audit and Update Machine Learning Models" at bounding box center [202, 113] width 130 height 4
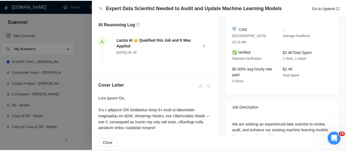
scroll to position [2, 0]
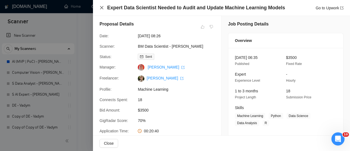
click at [102, 7] on icon "close" at bounding box center [102, 7] width 4 height 4
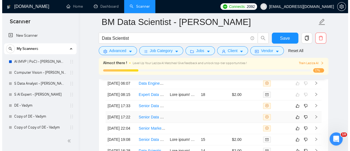
scroll to position [1396, 0]
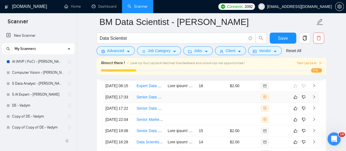
click at [151, 99] on link "Senior Data Scientist / Machine Learning Specialist Needed (US Time Zone)" at bounding box center [201, 97] width 129 height 4
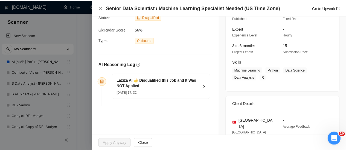
scroll to position [2, 0]
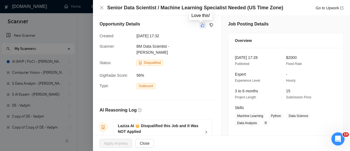
click at [202, 25] on icon "like" at bounding box center [203, 25] width 4 height 4
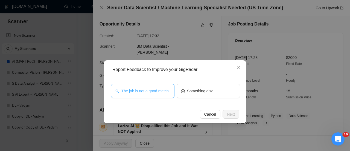
drag, startPoint x: 152, startPoint y: 93, endPoint x: 160, endPoint y: 96, distance: 9.1
click at [152, 92] on span "The job is not a good match" at bounding box center [145, 91] width 47 height 6
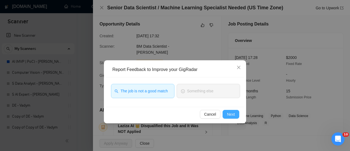
click at [234, 115] on span "Next" at bounding box center [231, 114] width 8 height 6
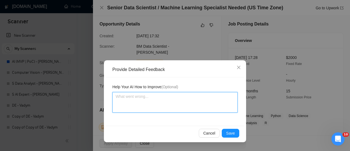
click at [167, 103] on textarea at bounding box center [175, 102] width 125 height 21
paste textarea "The main reasons this job is disqualified are: "This role requires working in U…"
type textarea "The main reasons this job is disqualified are: "This role requires working in U…"
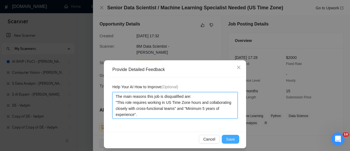
type textarea "The main reasons this job is disqualified are: "This role requires working in U…"
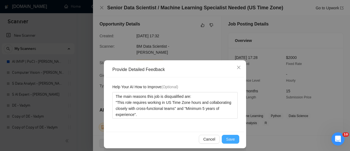
click at [228, 142] on span "Save" at bounding box center [230, 139] width 9 height 6
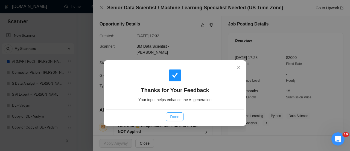
click at [171, 113] on button "Done" at bounding box center [175, 116] width 18 height 9
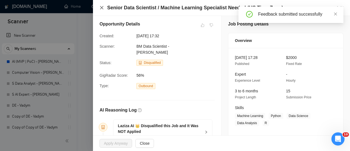
click at [100, 8] on icon "close" at bounding box center [102, 7] width 4 height 4
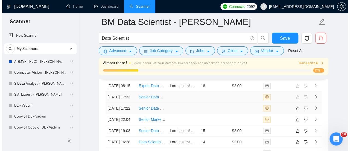
scroll to position [1423, 0]
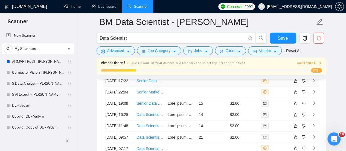
click at [149, 83] on link "Senior Data Scientist / Machine Learning Specialist Needed (US Time Zone)" at bounding box center [201, 81] width 129 height 4
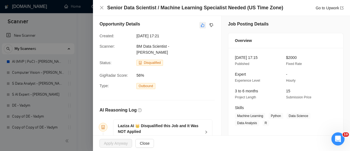
click at [201, 25] on icon "like" at bounding box center [203, 25] width 4 height 4
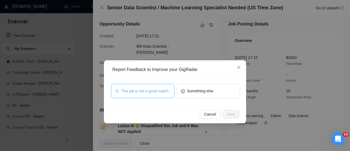
drag, startPoint x: 167, startPoint y: 90, endPoint x: 191, endPoint y: 106, distance: 28.7
click at [167, 90] on span "The job is not a good match" at bounding box center [145, 91] width 47 height 6
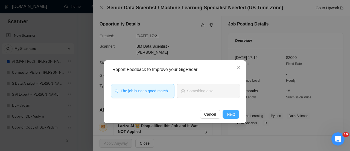
click at [226, 117] on button "Next" at bounding box center [231, 114] width 17 height 9
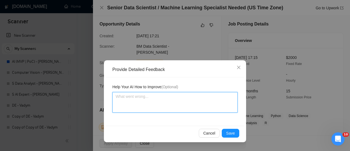
click at [198, 98] on textarea at bounding box center [175, 102] width 125 height 21
paste textarea "The main reasons this job is disqualified is "(US Time Zone)"."
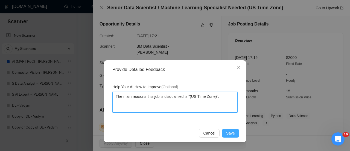
type textarea "The main reasons this job is disqualified is "(US Time Zone)"."
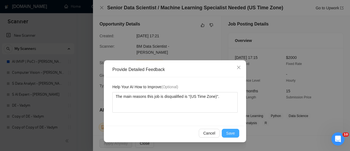
click at [237, 134] on button "Save" at bounding box center [231, 133] width 18 height 9
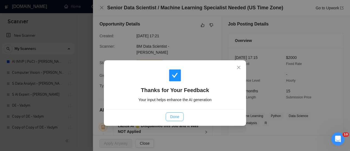
click at [176, 115] on span "Done" at bounding box center [174, 117] width 9 height 6
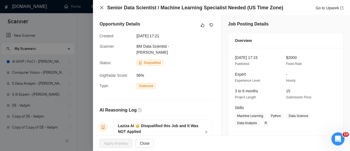
click at [100, 9] on icon "close" at bounding box center [102, 7] width 4 height 4
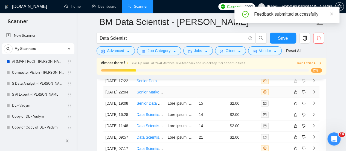
click at [151, 94] on link "Senior Marketing Data Scientist" at bounding box center [164, 92] width 54 height 4
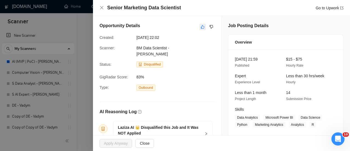
click at [201, 27] on icon "like" at bounding box center [203, 27] width 4 height 4
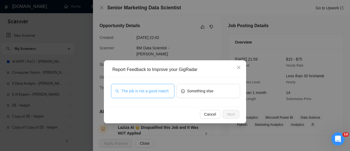
drag, startPoint x: 159, startPoint y: 89, endPoint x: 188, endPoint y: 106, distance: 33.9
click at [160, 89] on span "The job is not a good match" at bounding box center [145, 91] width 47 height 6
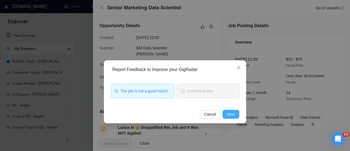
click at [230, 114] on span "Next" at bounding box center [231, 114] width 8 height 6
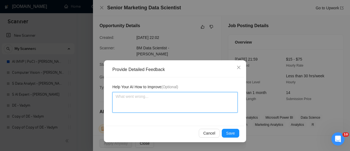
click at [179, 97] on textarea at bounding box center [175, 102] width 125 height 21
paste textarea "The main reasons this job is disqualified is "7+ years"."
type textarea "The main reasons this job is disqualified is "7+ years"."
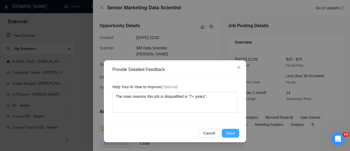
click at [232, 134] on span "Save" at bounding box center [230, 133] width 9 height 6
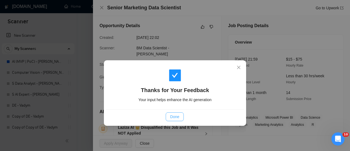
click at [174, 115] on span "Done" at bounding box center [174, 117] width 9 height 6
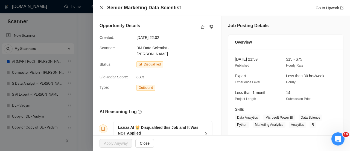
click at [102, 9] on icon "close" at bounding box center [102, 7] width 4 height 4
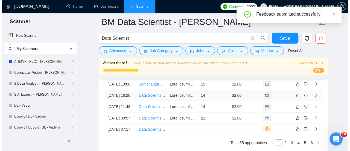
scroll to position [1451, 0]
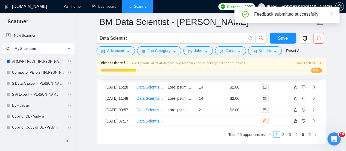
click at [151, 78] on link "Senior Data Scientist (LATAM)" at bounding box center [163, 76] width 52 height 4
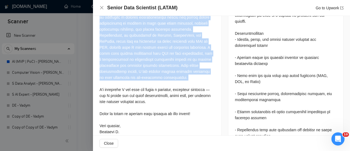
scroll to position [301, 0]
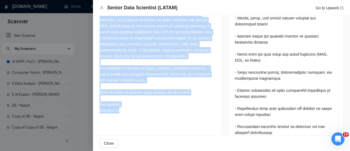
drag, startPoint x: 96, startPoint y: 80, endPoint x: 163, endPoint y: 113, distance: 75.3
click at [165, 117] on div "Cover Letter" at bounding box center [157, 17] width 128 height 209
copy div "Best match! Hi Astro Sirens, I'm a certified Data Scientist with 4+ years of co…"
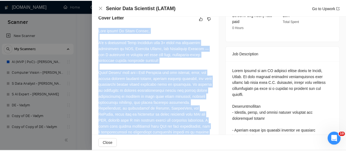
scroll to position [164, 0]
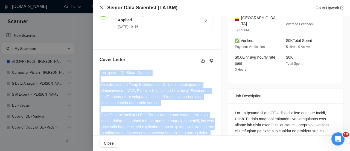
click at [103, 10] on icon "close" at bounding box center [102, 7] width 4 height 4
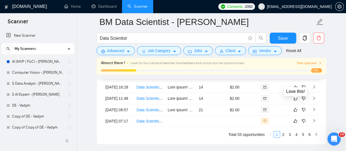
click at [297, 77] on icon "like" at bounding box center [296, 76] width 4 height 4
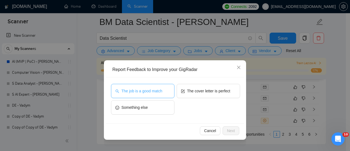
click at [157, 91] on span "The job is a good match" at bounding box center [142, 91] width 41 height 6
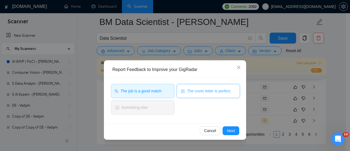
click at [192, 87] on button "The cover letter is perfect" at bounding box center [209, 91] width 64 height 14
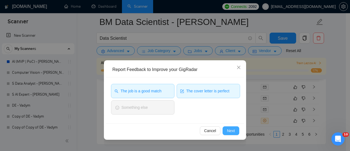
click at [230, 130] on span "Next" at bounding box center [231, 131] width 8 height 6
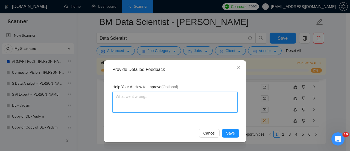
click at [212, 105] on textarea at bounding box center [175, 102] width 125 height 21
type textarea "G"
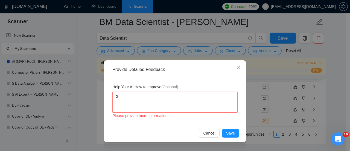
type textarea "Go"
type textarea "Goo"
type textarea "Good"
type textarea "Good!"
click at [229, 137] on button "Save" at bounding box center [231, 133] width 18 height 9
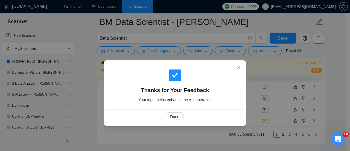
click at [167, 122] on div "Done" at bounding box center [175, 116] width 139 height 15
click at [172, 118] on span "Done" at bounding box center [174, 117] width 9 height 6
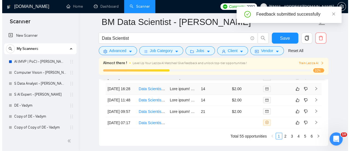
scroll to position [1451, 0]
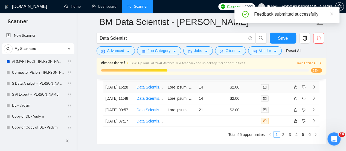
click at [148, 89] on link "Data Scientist and Python Developer Needed" at bounding box center [175, 87] width 77 height 4
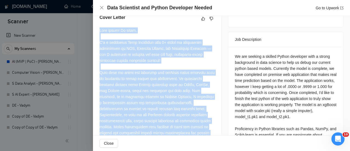
scroll to position [281, 0]
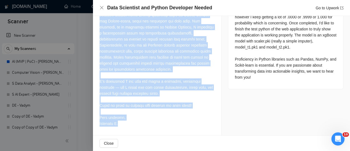
drag, startPoint x: 99, startPoint y: 77, endPoint x: 190, endPoint y: 123, distance: 101.7
click at [190, 123] on div "Cover Letter" at bounding box center [157, 36] width 128 height 197
copy div "Best match! Hi there, I'm a certified Data Scientist with 4+ years of commercia…"
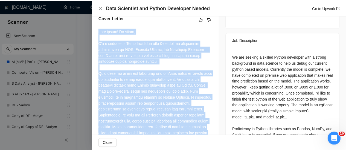
scroll to position [145, 0]
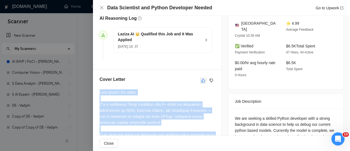
click at [201, 83] on icon "like" at bounding box center [203, 80] width 4 height 4
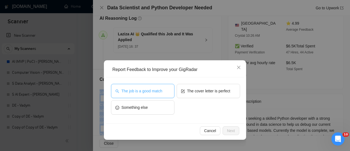
click at [140, 94] on button "The job is a good match" at bounding box center [143, 91] width 64 height 14
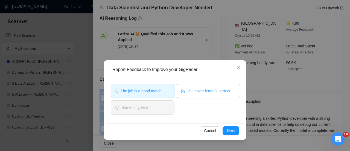
click at [179, 91] on button "The cover letter is perfect" at bounding box center [209, 91] width 64 height 14
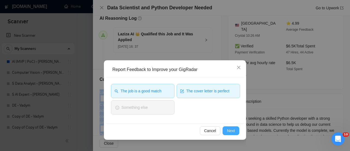
click at [238, 131] on button "Next" at bounding box center [231, 130] width 17 height 9
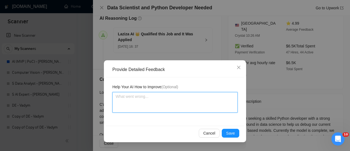
click at [190, 98] on textarea at bounding box center [175, 102] width 125 height 21
type textarea "G"
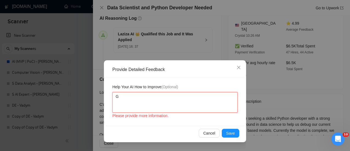
type textarea "Go"
type textarea "Goo"
type textarea "Good"
type textarea "Good!"
drag, startPoint x: 232, startPoint y: 133, endPoint x: 175, endPoint y: 95, distance: 68.4
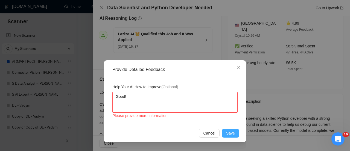
click at [187, 91] on div "Provide Detailed Feedback Help Your AI How to Improve (Optional) Good! Please p…" at bounding box center [175, 101] width 142 height 82
drag, startPoint x: 169, startPoint y: 97, endPoint x: 155, endPoint y: 97, distance: 13.2
click at [168, 97] on textarea "Good!" at bounding box center [175, 102] width 125 height 21
drag, startPoint x: 153, startPoint y: 97, endPoint x: 88, endPoint y: 109, distance: 66.3
click at [88, 109] on div "Provide Detailed Feedback Help Your AI How to Improve (Optional) Good! Please p…" at bounding box center [175, 75] width 350 height 151
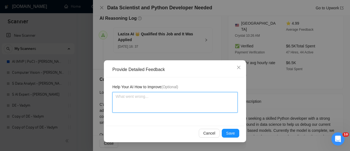
drag, startPoint x: 126, startPoint y: 103, endPoint x: 129, endPoint y: 99, distance: 4.7
click at [129, 99] on textarea at bounding box center [175, 102] width 125 height 21
paste textarea "Nice cover letter!"
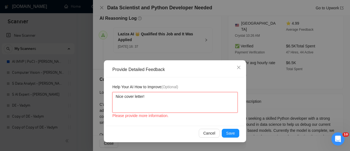
click at [201, 103] on textarea "Nice cover letter!" at bounding box center [175, 102] width 125 height 21
type textarea "Nice cover letter!"
type textarea "Nice cover letter !"
type textarea "Nice cover letter ф!"
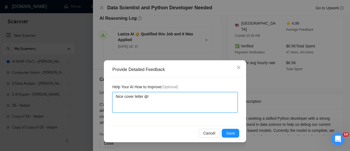
type textarea "Nice cover letter фт!"
type textarea "Nice cover letter фтв!"
type textarea "Nice cover letter фт!"
type textarea "Nice cover letter ф!"
type textarea "Nice cover letter !"
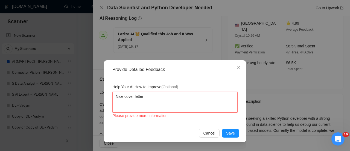
type textarea "Nice cover letter a!"
type textarea "Nice cover letter an!"
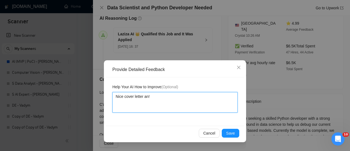
type textarea "Nice cover letter and!"
type textarea "Nice cover letter and !"
type textarea "Nice cover letter and c!"
type textarea "Nice cover letter and cl!"
type textarea "Nice cover letter and cli!"
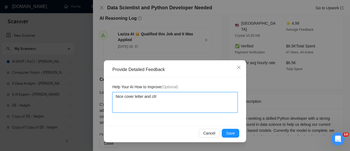
type textarea "Nice cover letter and clie!"
type textarea "Nice cover letter and clien!"
type textarea "Nice cover letter and client!"
type textarea "Nice cover letter and client !"
type textarea "Nice cover letter and client m!"
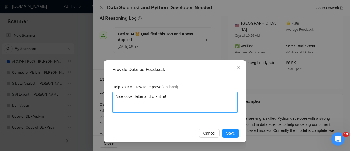
type textarea "Nice cover letter and client ma!"
type textarea "Nice cover letter and client mat!"
type textarea "Nice cover letter and client match!"
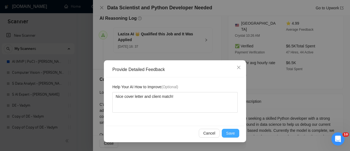
click at [232, 133] on span "Save" at bounding box center [230, 133] width 9 height 6
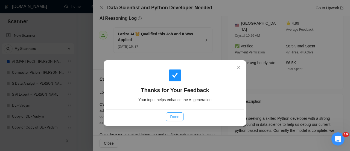
click at [178, 119] on span "Done" at bounding box center [174, 117] width 9 height 6
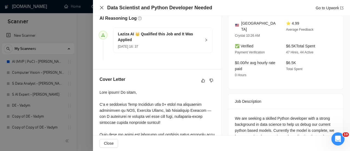
click at [101, 8] on icon "close" at bounding box center [102, 7] width 4 height 4
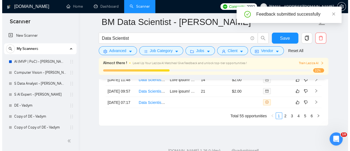
scroll to position [1478, 0]
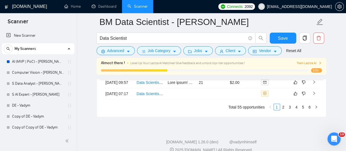
click at [146, 73] on link "Data Scientist (Mathematical Statistics Focus)" at bounding box center [176, 71] width 78 height 4
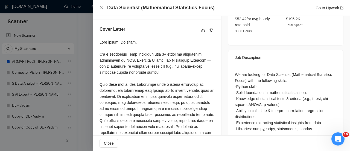
scroll to position [227, 0]
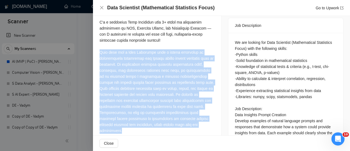
drag, startPoint x: 170, startPoint y: 130, endPoint x: 100, endPoint y: 59, distance: 99.1
click at [97, 59] on div "Cover Letter" at bounding box center [157, 91] width 128 height 209
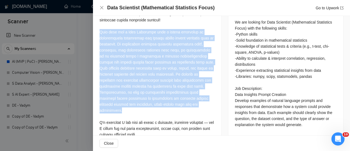
scroll to position [281, 0]
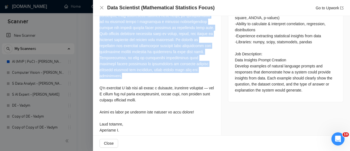
copy div "Your need for a Data Scientist with a strong foundation in mathematical statist…"
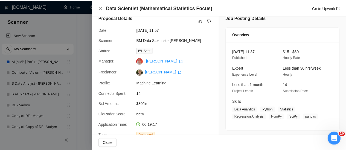
scroll to position [117, 0]
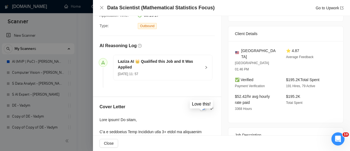
click at [202, 110] on icon "like" at bounding box center [203, 108] width 4 height 4
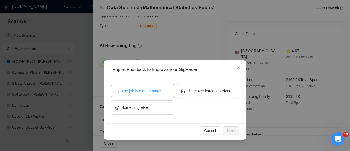
click at [146, 89] on span "The job is a good match" at bounding box center [142, 91] width 41 height 6
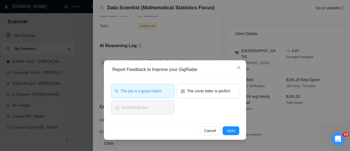
click at [203, 82] on div "The job is a good match The cover letter is perfect Something else" at bounding box center [175, 100] width 139 height 46
click at [199, 90] on span "The cover letter is perfect" at bounding box center [208, 91] width 43 height 6
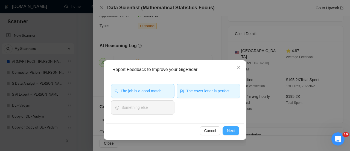
click at [233, 129] on span "Next" at bounding box center [231, 131] width 8 height 6
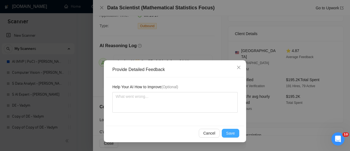
click at [232, 132] on span "Save" at bounding box center [230, 133] width 9 height 6
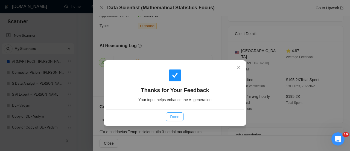
click at [181, 116] on button "Done" at bounding box center [175, 116] width 18 height 9
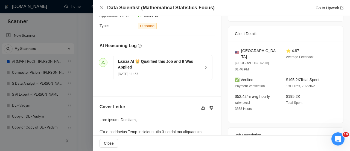
click at [99, 8] on div "Data Scientist (Mathematical Statistics Focus) Go to Upwork" at bounding box center [221, 8] width 257 height 16
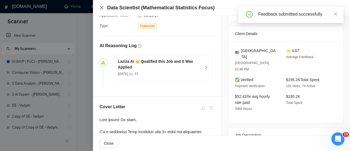
click at [102, 7] on icon "close" at bounding box center [102, 7] width 4 height 4
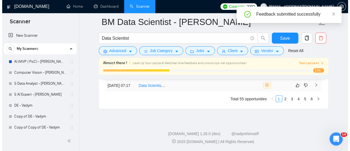
scroll to position [1506, 0]
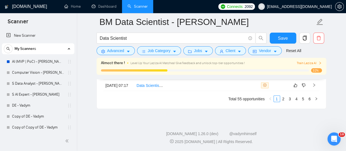
drag, startPoint x: 139, startPoint y: 95, endPoint x: 99, endPoint y: 136, distance: 57.3
click at [99, 108] on div "Created Title Cover Letter Connects Spent Charged Status 08 Sep, 2025 06:07 Dat…" at bounding box center [211, 31] width 229 height 153
click at [153, 76] on link "Data Scientist – Price Optimization & Demand Forecasting" at bounding box center [186, 74] width 99 height 4
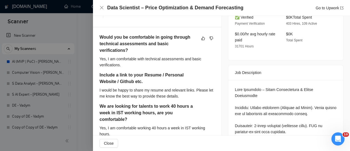
scroll to position [199, 0]
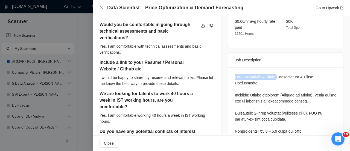
drag, startPoint x: 230, startPoint y: 63, endPoint x: 269, endPoint y: 63, distance: 38.3
drag, startPoint x: 239, startPoint y: 90, endPoint x: 239, endPoint y: 83, distance: 6.6
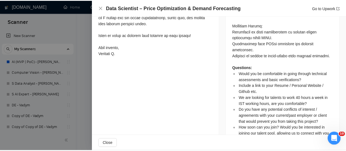
scroll to position [470, 0]
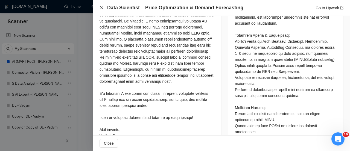
click at [102, 10] on icon "close" at bounding box center [102, 7] width 4 height 4
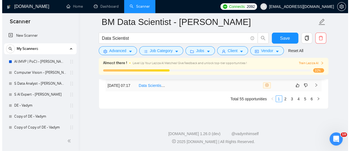
scroll to position [1506, 0]
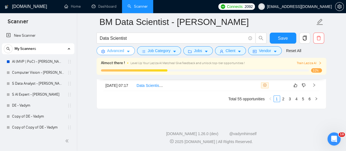
click at [127, 52] on icon "caret-down" at bounding box center [128, 52] width 4 height 4
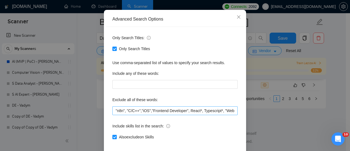
scroll to position [77, 0]
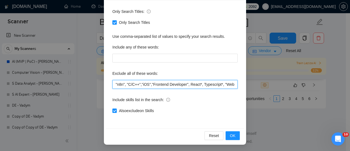
click at [114, 83] on input ""n8n", "C/C++","iOS","Frontend Developer", React*, Typescript*, "Website Redesi…" at bounding box center [175, 84] width 125 height 9
paste input "Databricks"
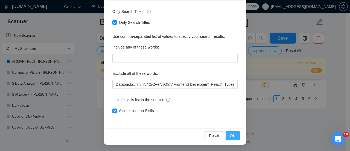
click at [228, 137] on button "OK" at bounding box center [233, 135] width 14 height 9
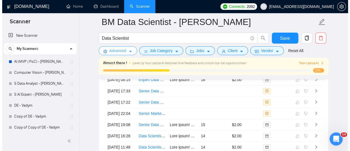
scroll to position [1349, 0]
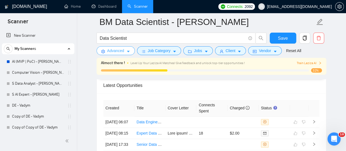
click at [120, 49] on span "Advanced" at bounding box center [115, 51] width 17 height 6
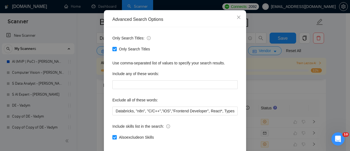
scroll to position [77, 0]
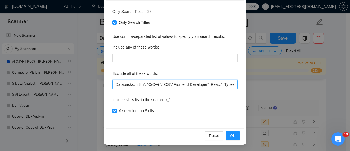
click at [113, 85] on input "Databricks, "n8n", "C/C++","iOS","Frontend Developer", React*, Typescript*, "We…" at bounding box center [175, 84] width 125 height 9
paste input "₹"
click at [113, 85] on input "₹", Databricks, "n8n", "C/C++","iOS","Frontend Developer", React*, Typescript*,…" at bounding box center [175, 84] width 125 height 9
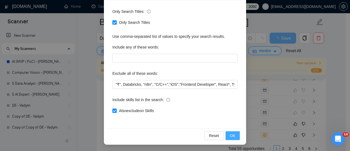
click at [232, 137] on span "OK" at bounding box center [232, 135] width 5 height 6
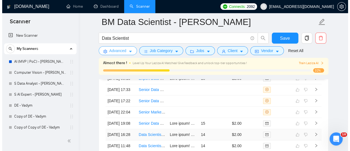
scroll to position [1486, 0]
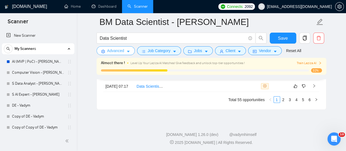
click at [123, 50] on span "Advanced" at bounding box center [115, 51] width 17 height 6
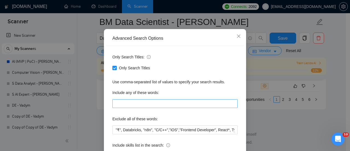
scroll to position [55, 0]
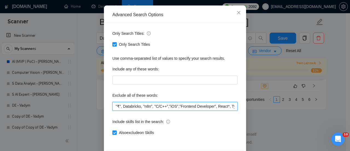
click at [113, 105] on input ""₹", Databricks, "n8n", "C/C++","iOS","Frontend Developer", React*, Typescript*…" at bounding box center [175, 106] width 125 height 9
paste input "MLOps"
click at [114, 107] on input "MLOps", "₹", Databricks, "n8n", "C/C++","iOS","Frontend Developer", React*, Typ…" at bounding box center [175, 106] width 125 height 9
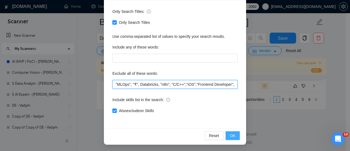
type input ""MLOps", "₹", Databricks, "n8n", "C/C++","iOS","Frontend Developer", React*, Ty…"
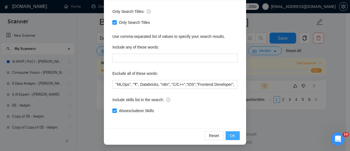
click at [234, 136] on button "OK" at bounding box center [233, 135] width 14 height 9
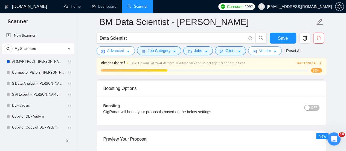
scroll to position [1013, 0]
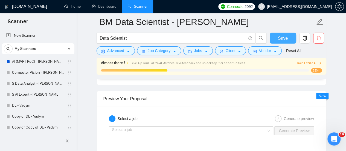
click at [280, 39] on span "Save" at bounding box center [283, 38] width 10 height 7
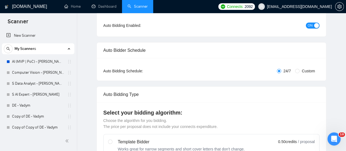
scroll to position [0, 0]
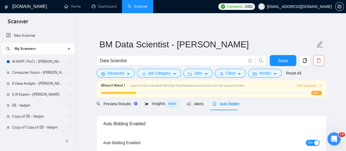
click at [259, 102] on div "Preview Results Insights NEW Alerts Auto Bidder" at bounding box center [212, 103] width 230 height 13
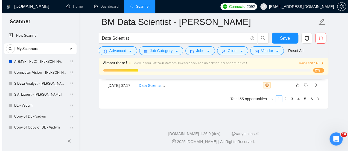
scroll to position [1472, 0]
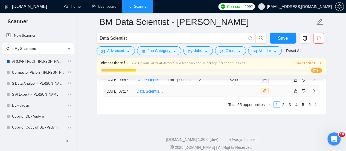
click at [149, 93] on link "Data Scientist / ML Engineer for Aerospace & Defense Projects" at bounding box center [190, 91] width 107 height 4
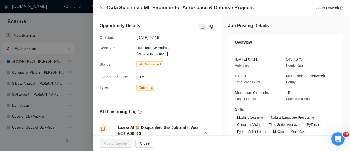
click at [201, 25] on icon "like" at bounding box center [203, 27] width 4 height 4
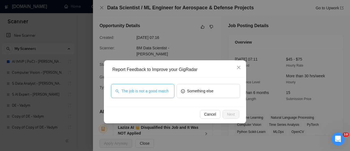
drag, startPoint x: 151, startPoint y: 90, endPoint x: 156, endPoint y: 92, distance: 4.9
click at [151, 90] on span "The job is not a good match" at bounding box center [145, 91] width 47 height 6
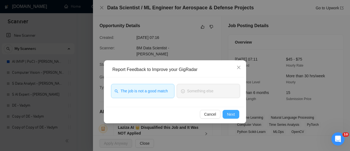
click at [236, 112] on button "Next" at bounding box center [231, 114] width 17 height 9
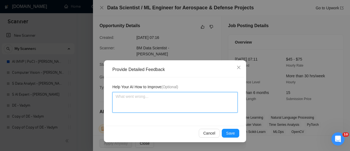
click at [180, 94] on textarea at bounding box center [175, 102] width 125 height 21
type textarea "О"
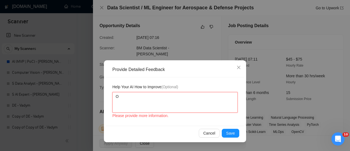
type textarea "Ощ"
type textarea "Ощи"
type textarea "Ощи в"
type textarea "Ощи ву"
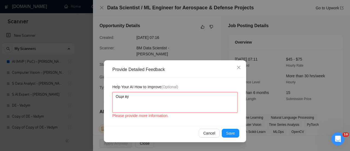
type textarea "Ощи вуі"
type textarea "Ощи вуіс"
type textarea "Ощи вуіск"
type textarea "Ощи вуіскш"
type textarea "Ощи вуіскшз"
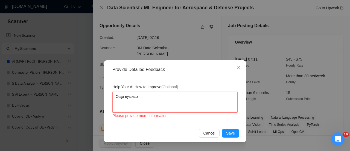
type textarea "Ощи вуіскшзе"
type textarea "Ощи вуіскшзеш"
type textarea "Ощи вуіскшзешщ"
type textarea "Ощи вуіскшзешщт"
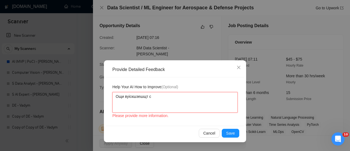
type textarea "Ощи вуіскшзешщт сщ"
type textarea "Ощи вуіскшзешщт сщт"
type textarea "Ощи вуіскшзешщт сщте"
type textarea "Ощи вуіскшзешщт сщтеф"
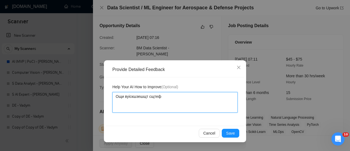
type textarea "Ощи вуіскшзешщт сщтефш"
type textarea "Ощи вуіскшзешщт сщтефшт"
type textarea "Ощи вуіскшзешщт сщтефшті"
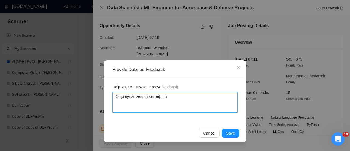
type textarea "Ощи вуіскшзешщт сщтефшт"
type textarea "Ощи вуіскшзешщт сщтефш"
type textarea "Ощи вуіскшзешщт сщтеф"
type textarea "Ощи вуіскшзешщт сщте"
type textarea "Ощи вуіскшзешщт сщт"
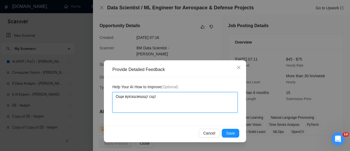
type textarea "Ощи вуіскшзешщт сщ"
type textarea "Ощи вуіскшзешщт с"
type textarea "Ощи вуіскшзешщт"
type textarea "Ощи вуіскшзешщ"
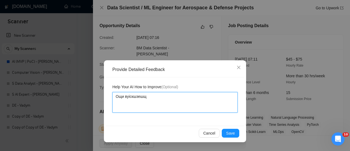
type textarea "Ощи вуіскшзеш"
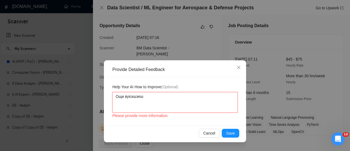
type textarea "Ощи вуіскшзе"
type textarea "Ощи вуіскшз"
type textarea "Ощи вуіскш"
type textarea "Ощи вуіск"
type textarea "Ощи вуіс"
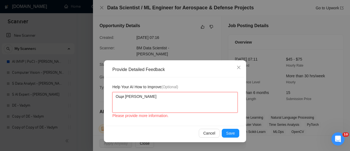
type textarea "Ощи вуі"
type textarea "Ощи ву"
type textarea "Ощи в"
type textarea "Ощи"
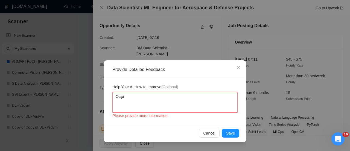
type textarea "Ощ"
type textarea "О"
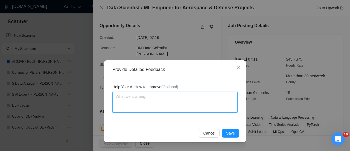
type textarea "О"
type textarea "Ощ"
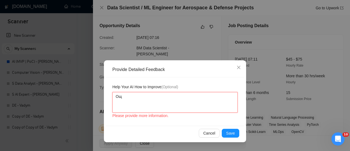
type textarea "Ощи"
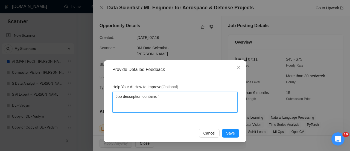
paste textarea "US Citizen"
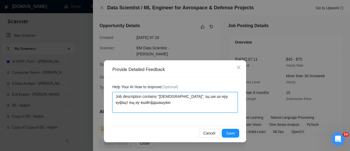
drag, startPoint x: 179, startPoint y: 96, endPoint x: 169, endPoint y: 105, distance: 13.2
click at [182, 104] on textarea "Job description contains "US Citizen", іщ ше ші еру куфіщт ещ иу вшійгфдшашувю" at bounding box center [175, 102] width 125 height 21
drag, startPoint x: 168, startPoint y: 100, endPoint x: 92, endPoint y: 88, distance: 76.4
click at [92, 88] on div "Provide Detailed Feedback Help Your AI How to Improve (Optional) Job descriptio…" at bounding box center [175, 75] width 350 height 151
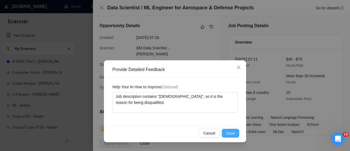
click at [234, 136] on button "Save" at bounding box center [231, 133] width 18 height 9
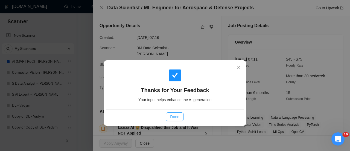
click at [174, 115] on span "Done" at bounding box center [174, 117] width 9 height 6
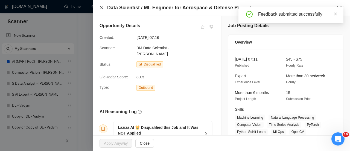
click at [102, 8] on icon "close" at bounding box center [101, 7] width 3 height 3
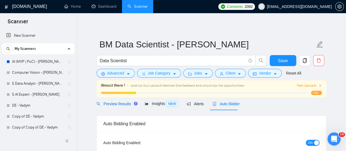
drag, startPoint x: 122, startPoint y: 101, endPoint x: 129, endPoint y: 100, distance: 6.8
click at [122, 101] on div "Preview Results" at bounding box center [116, 104] width 39 height 6
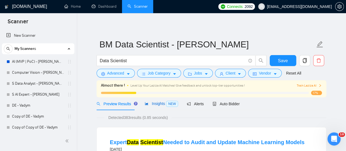
click at [158, 102] on span "Insights NEW" at bounding box center [161, 103] width 33 height 4
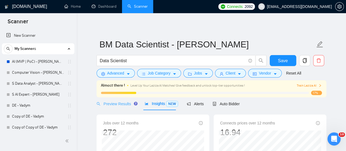
click at [112, 99] on div "Preview Results" at bounding box center [116, 103] width 39 height 13
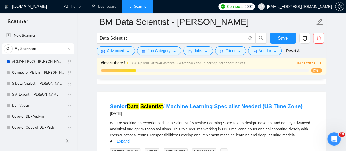
scroll to position [246, 0]
